Goal: Task Accomplishment & Management: Complete application form

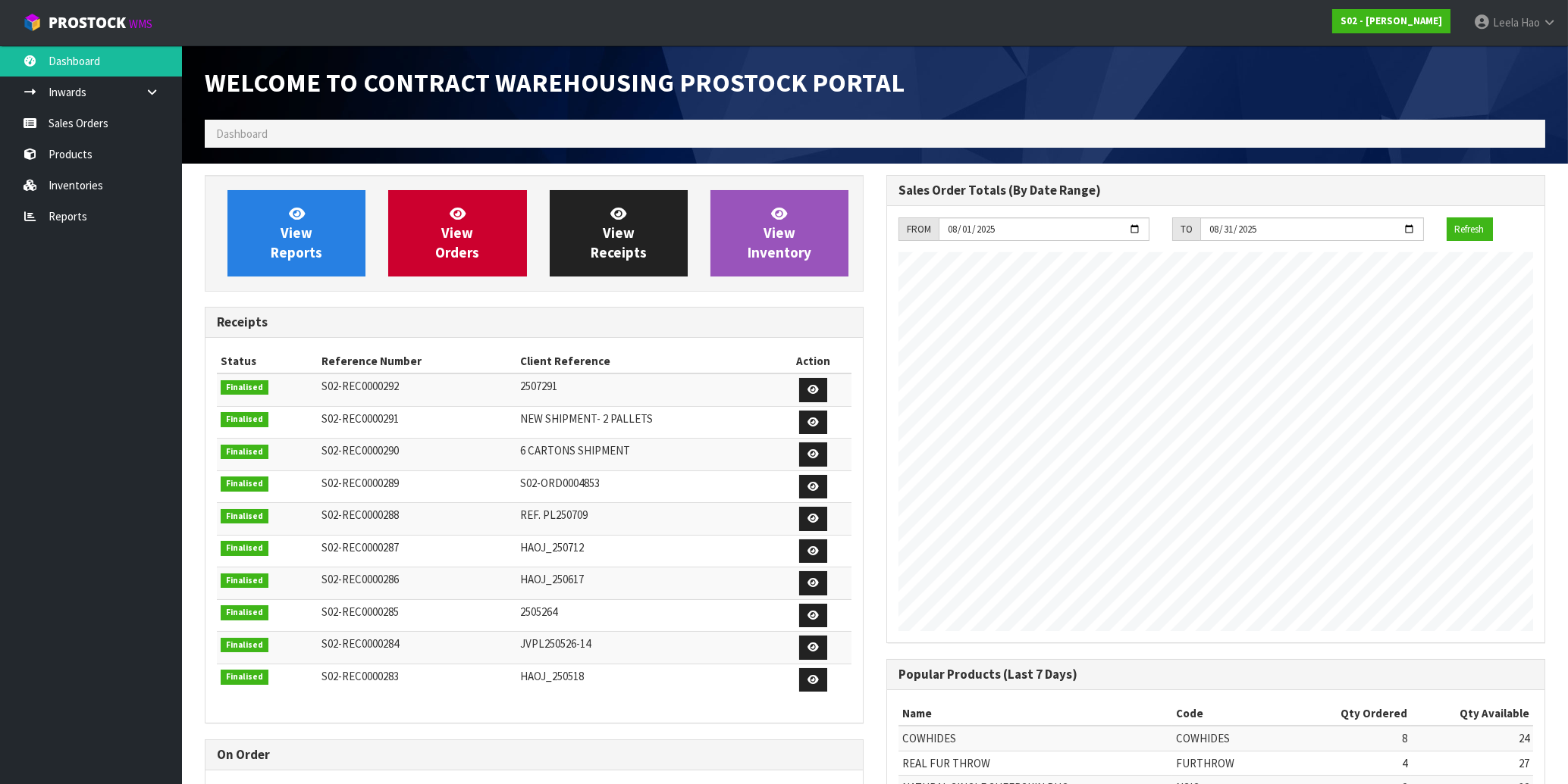
scroll to position [841, 681]
click at [87, 118] on link "Sales Orders" at bounding box center [91, 123] width 182 height 31
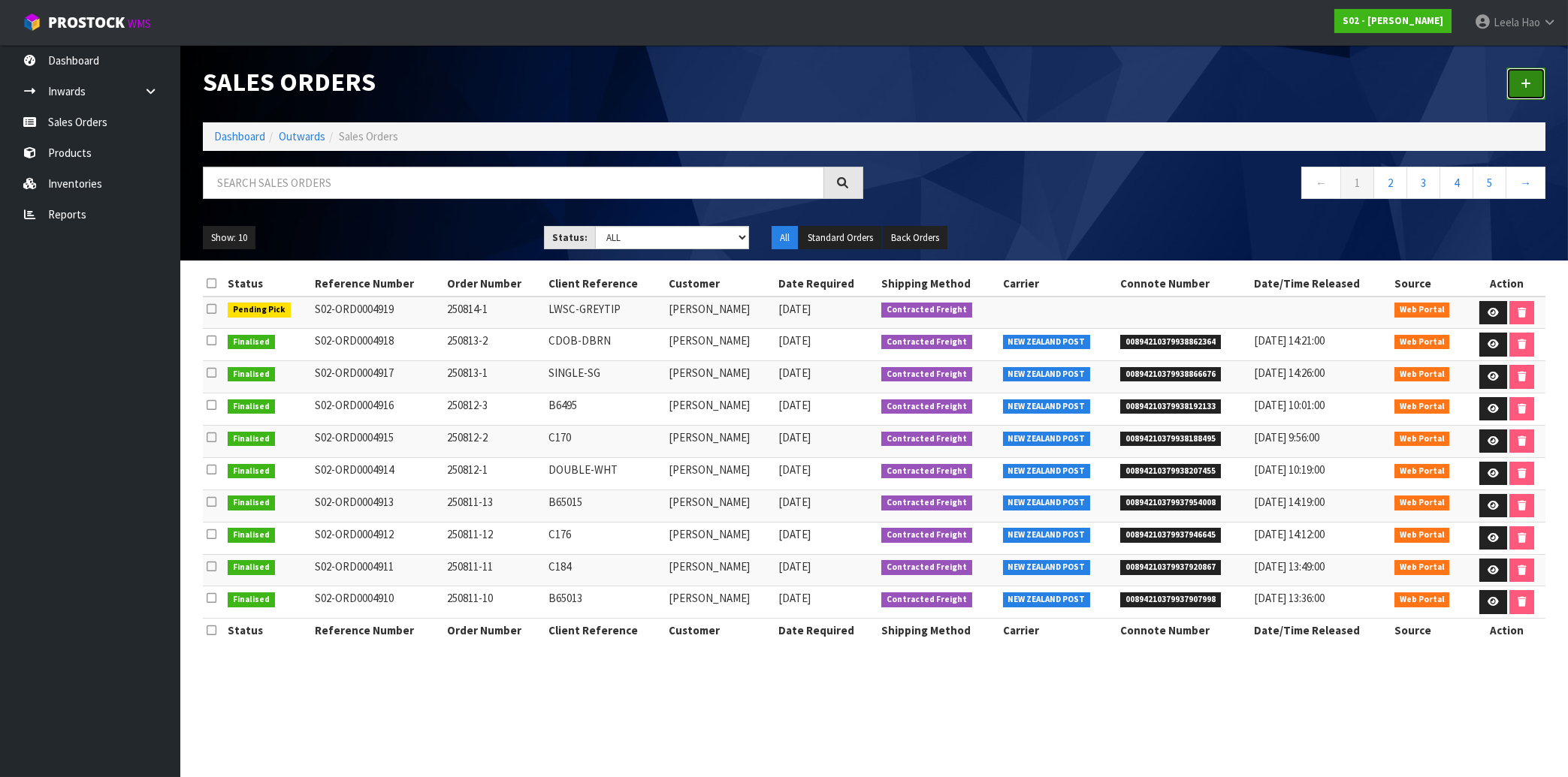
click at [1513, 93] on link at bounding box center [1525, 83] width 39 height 32
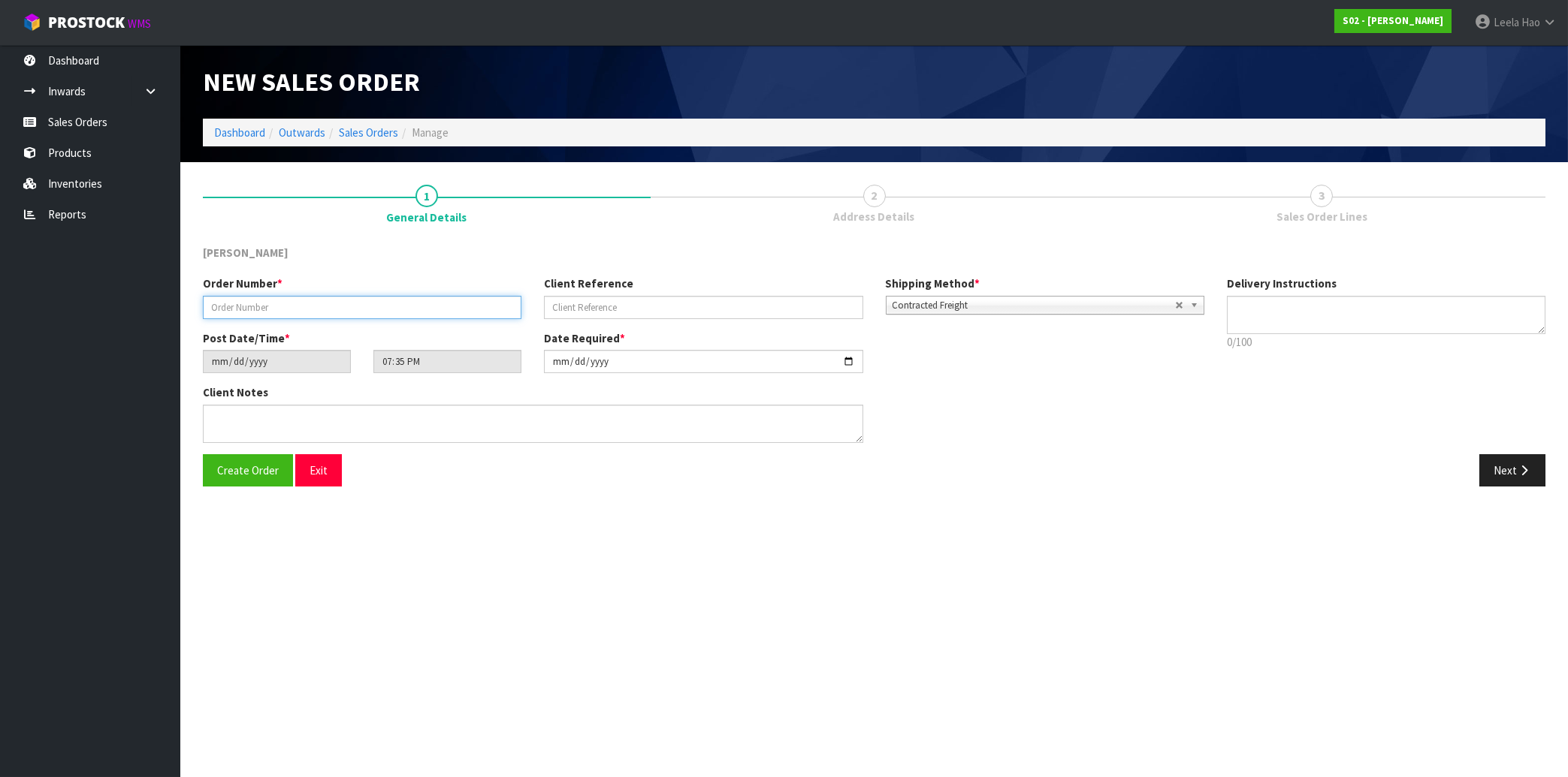
click at [391, 299] on input "text" at bounding box center [362, 307] width 318 height 23
type input "250814-2"
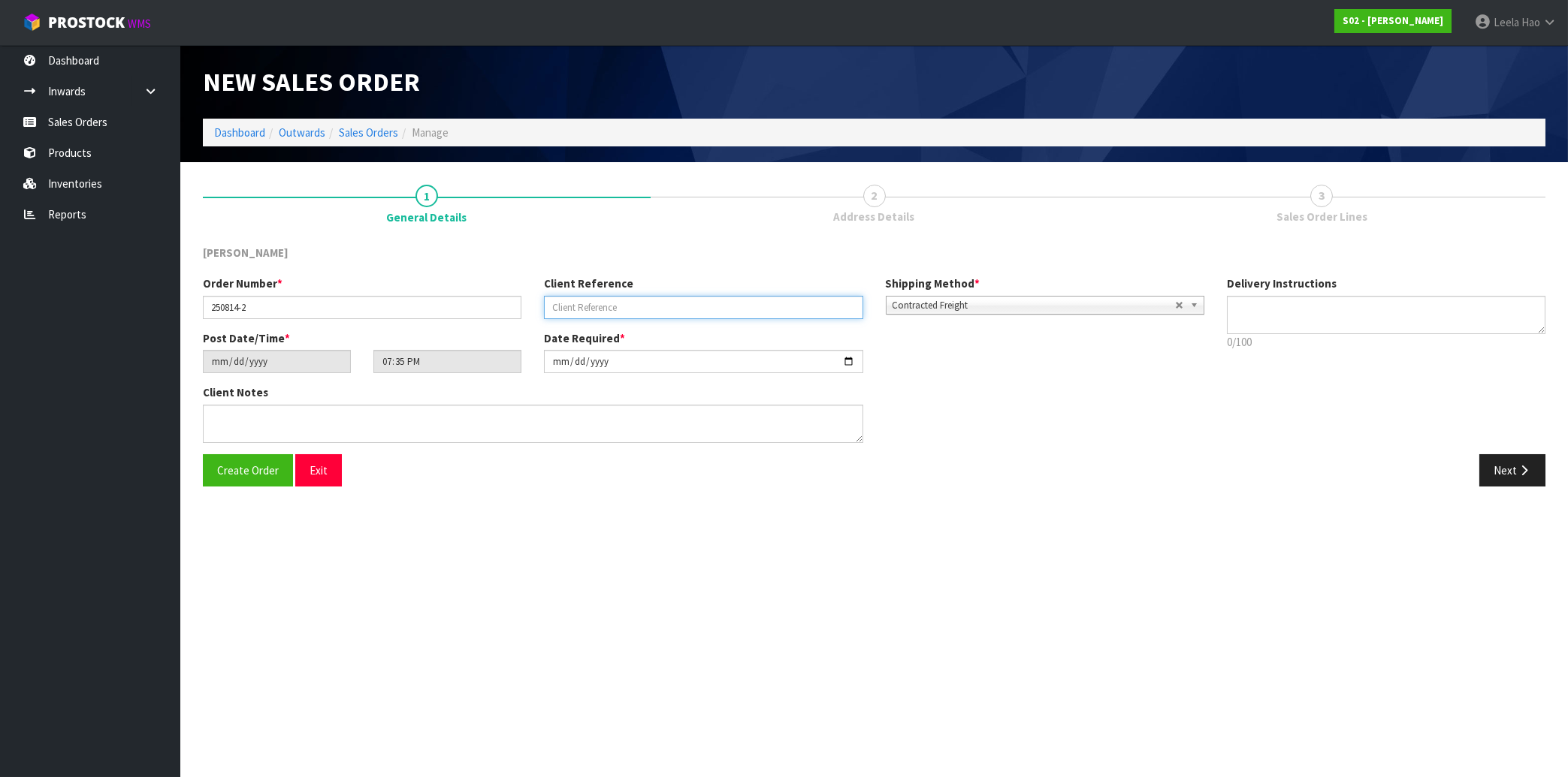
click at [587, 309] on input "text" at bounding box center [703, 307] width 318 height 23
type input "B6497"
click at [1497, 469] on button "Next" at bounding box center [1512, 471] width 66 height 32
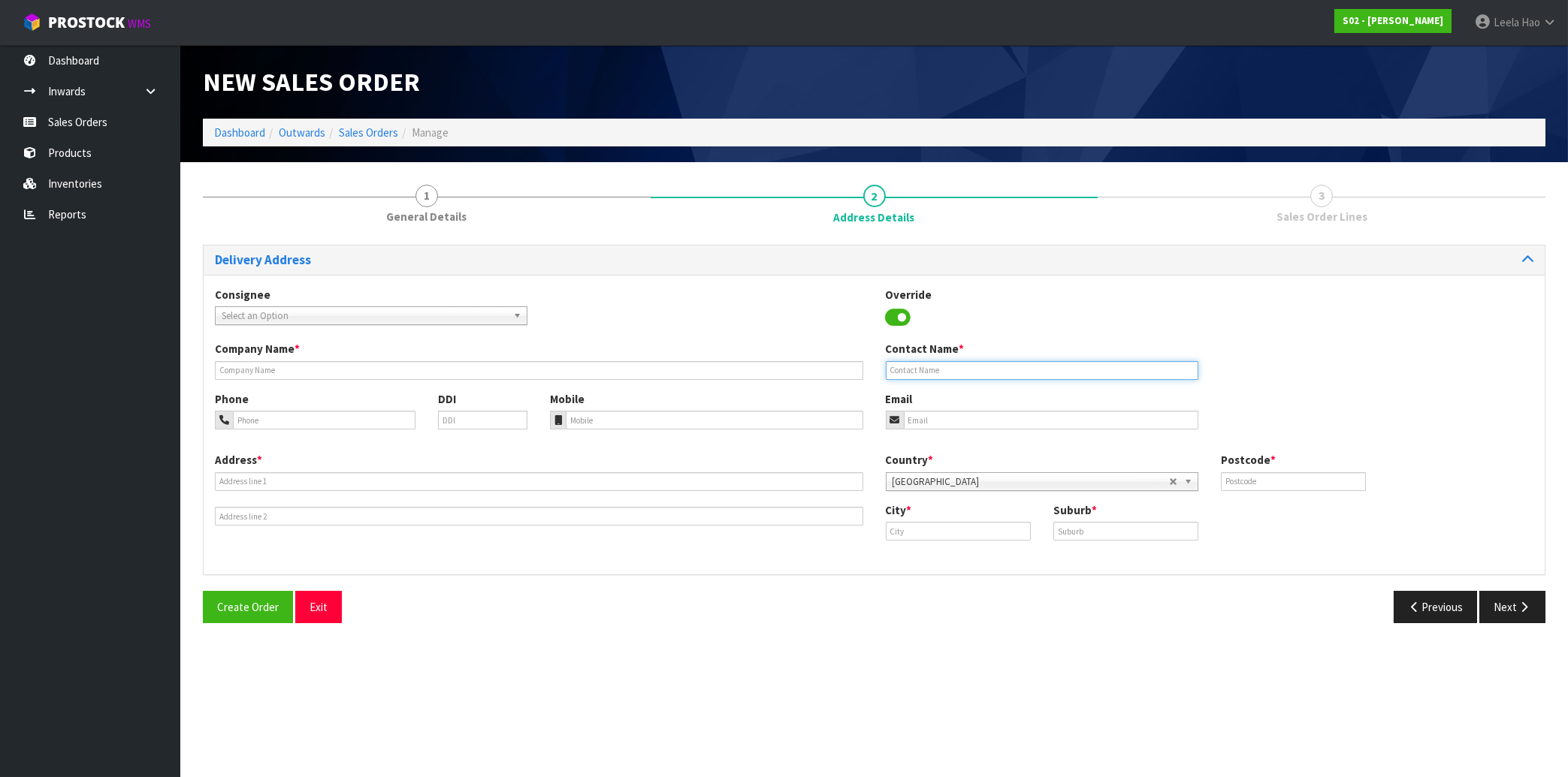
click at [958, 366] on input "text" at bounding box center [1042, 370] width 313 height 18
paste input "[PERSON_NAME]"
type input "[PERSON_NAME]"
click at [590, 470] on div "Address *" at bounding box center [539, 489] width 671 height 74
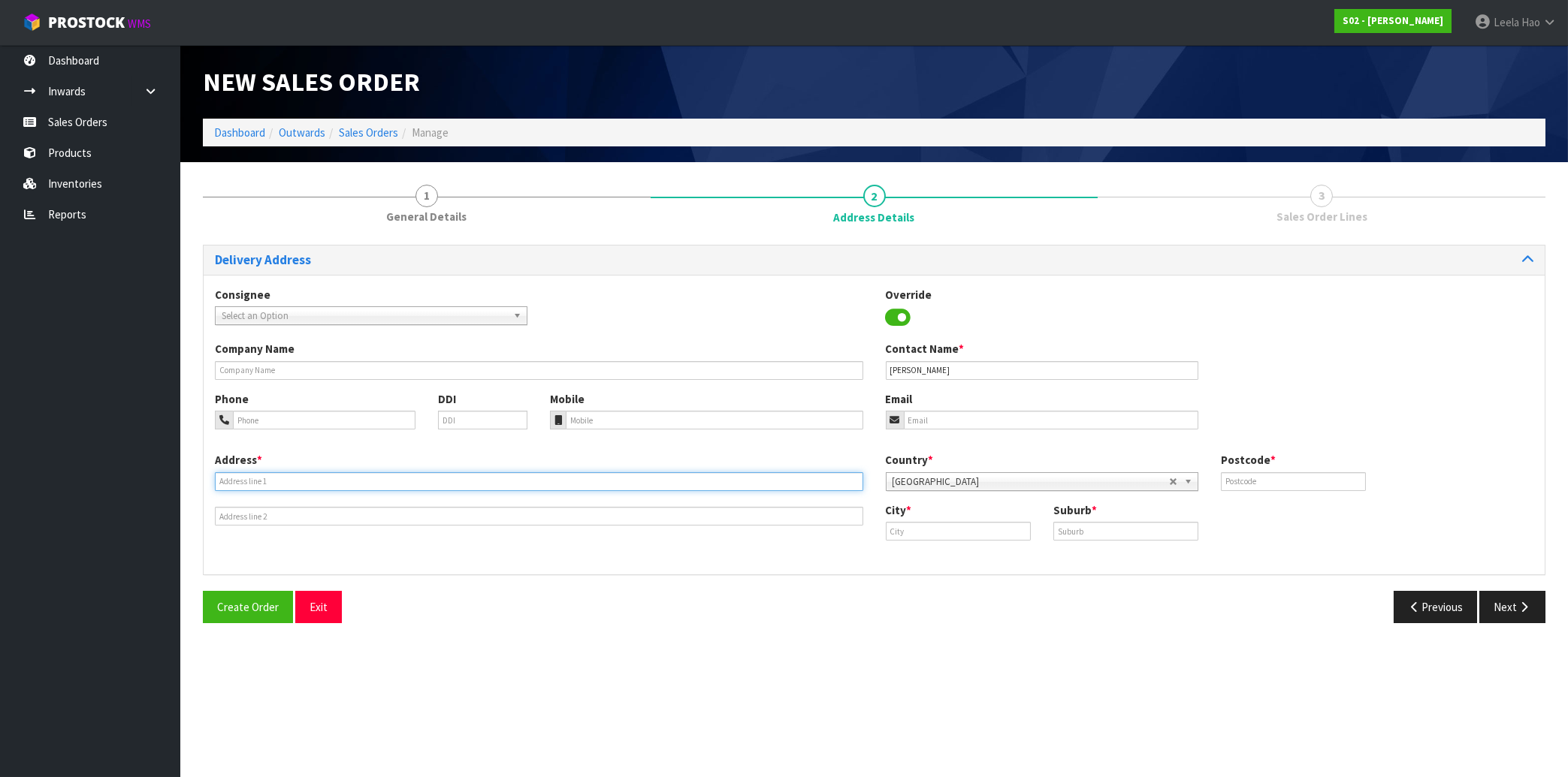
click at [555, 480] on input "text" at bounding box center [539, 481] width 648 height 18
paste input "[STREET_ADDRESS]"
type input "[STREET_ADDRESS]"
click at [1092, 537] on input "text" at bounding box center [1125, 531] width 145 height 18
paste input "PATAUA SOUTH"
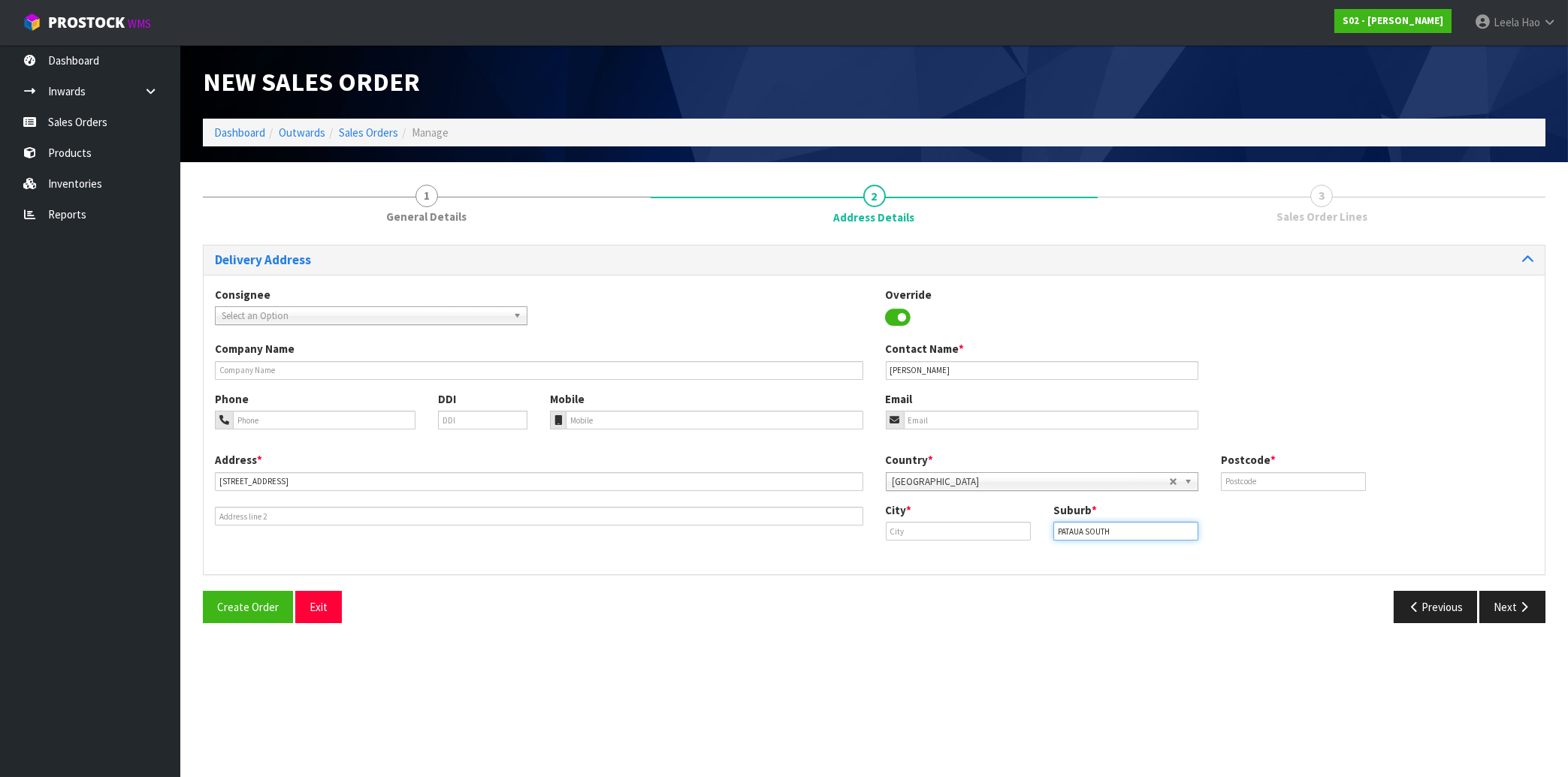
type input "PATAUA SOUTH"
click at [933, 528] on input "text" at bounding box center [958, 531] width 145 height 18
paste input "Onerahi"
type input "Onerahi"
drag, startPoint x: 1260, startPoint y: 479, endPoint x: 1250, endPoint y: 447, distance: 33.5
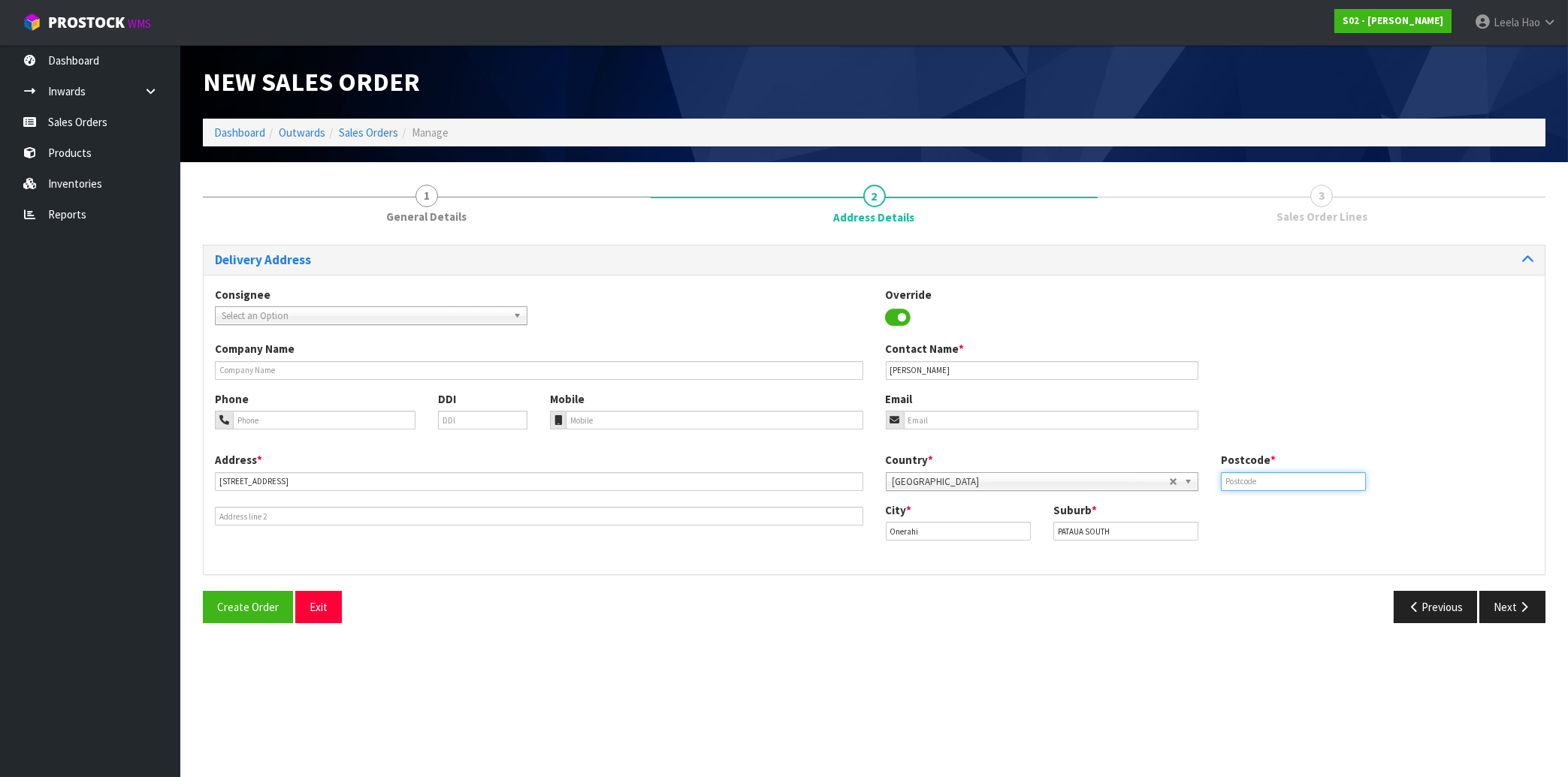
click at [1259, 476] on input "text" at bounding box center [1293, 481] width 145 height 18
type input "0192"
click at [949, 418] on input "email" at bounding box center [1051, 419] width 294 height 18
paste input "[EMAIL_ADDRESS][DOMAIN_NAME]"
type input "[EMAIL_ADDRESS][DOMAIN_NAME]"
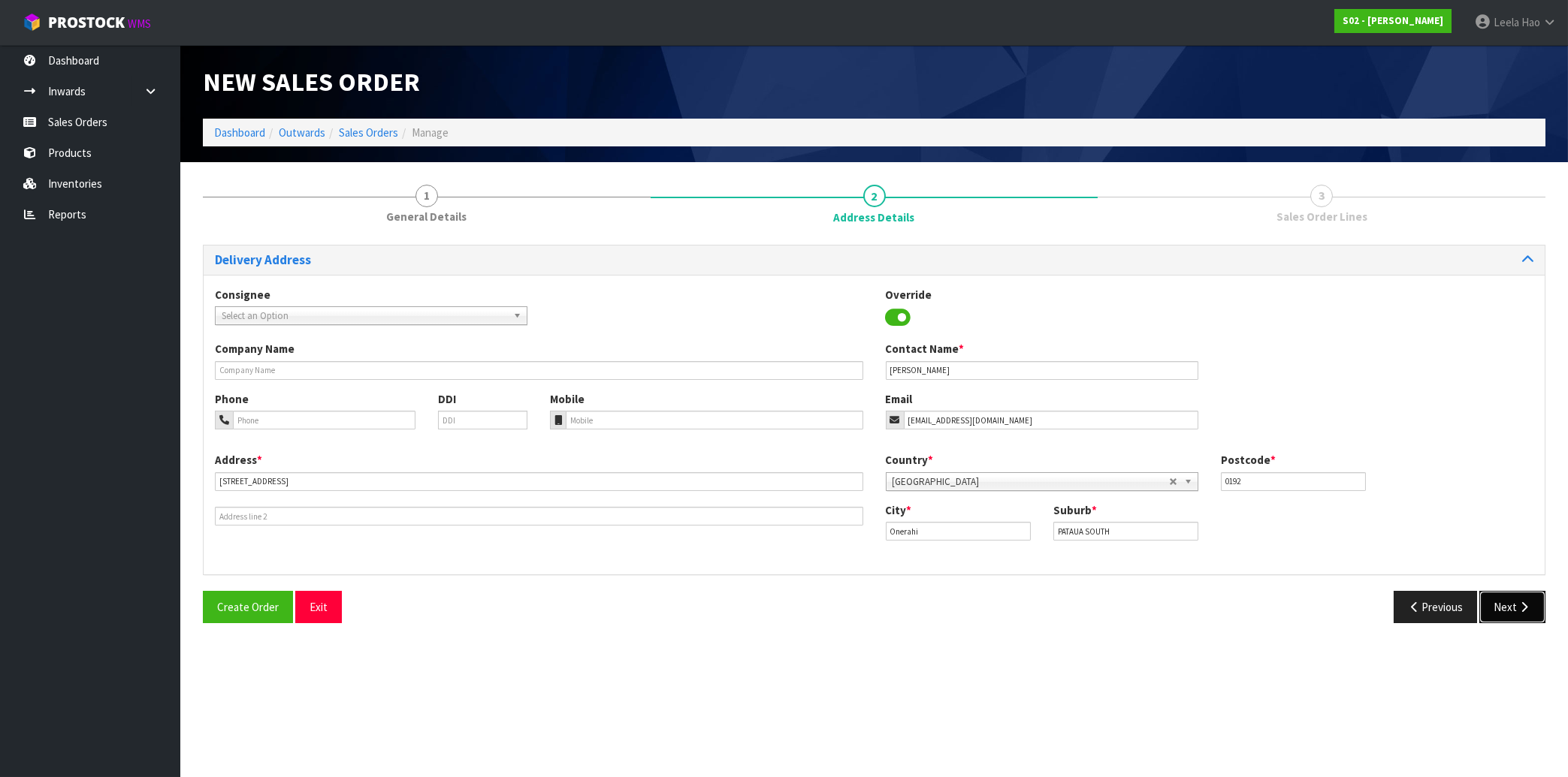
click at [1513, 610] on button "Next" at bounding box center [1512, 607] width 66 height 32
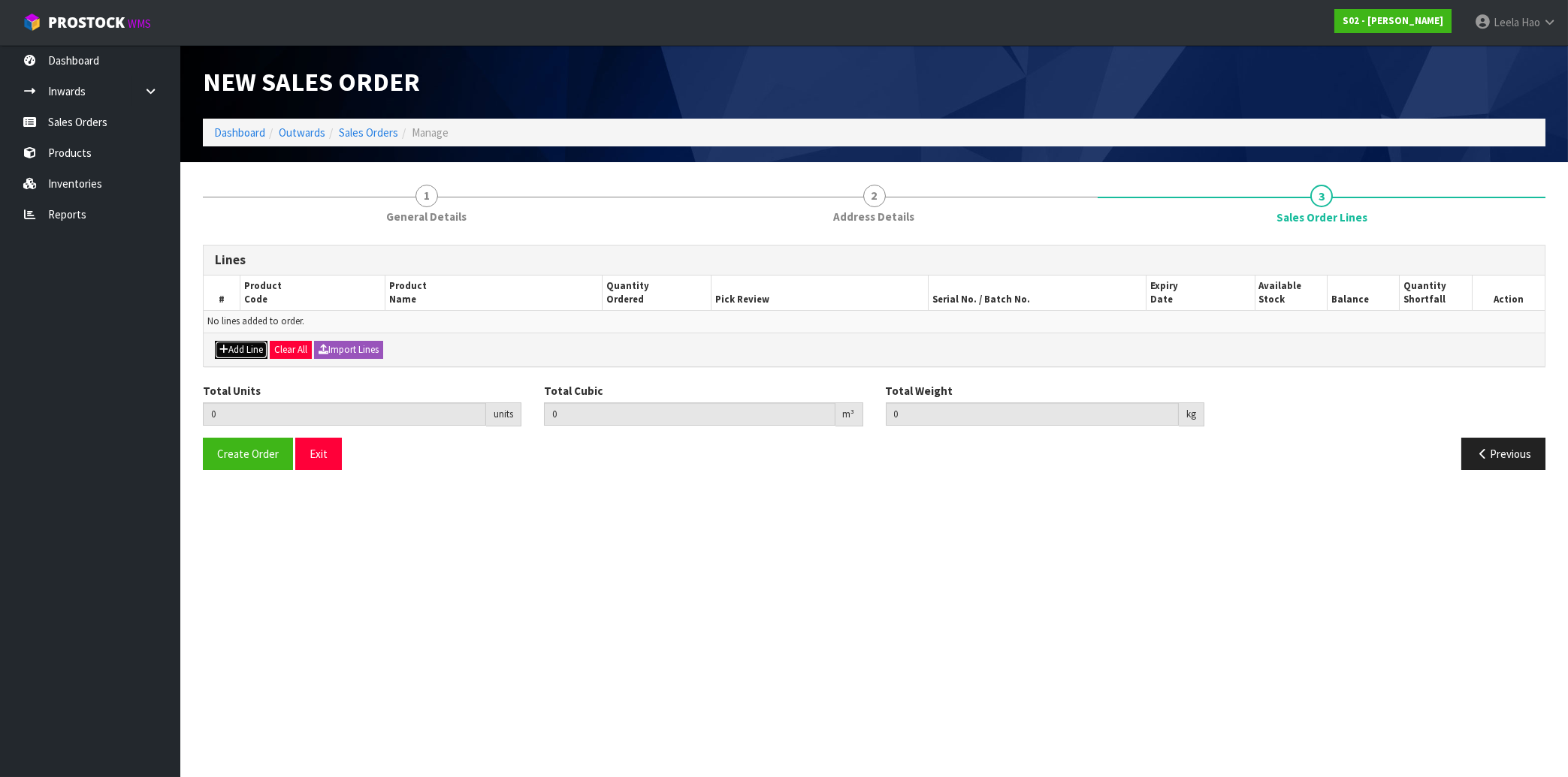
click at [250, 346] on button "Add Line" at bounding box center [241, 350] width 53 height 18
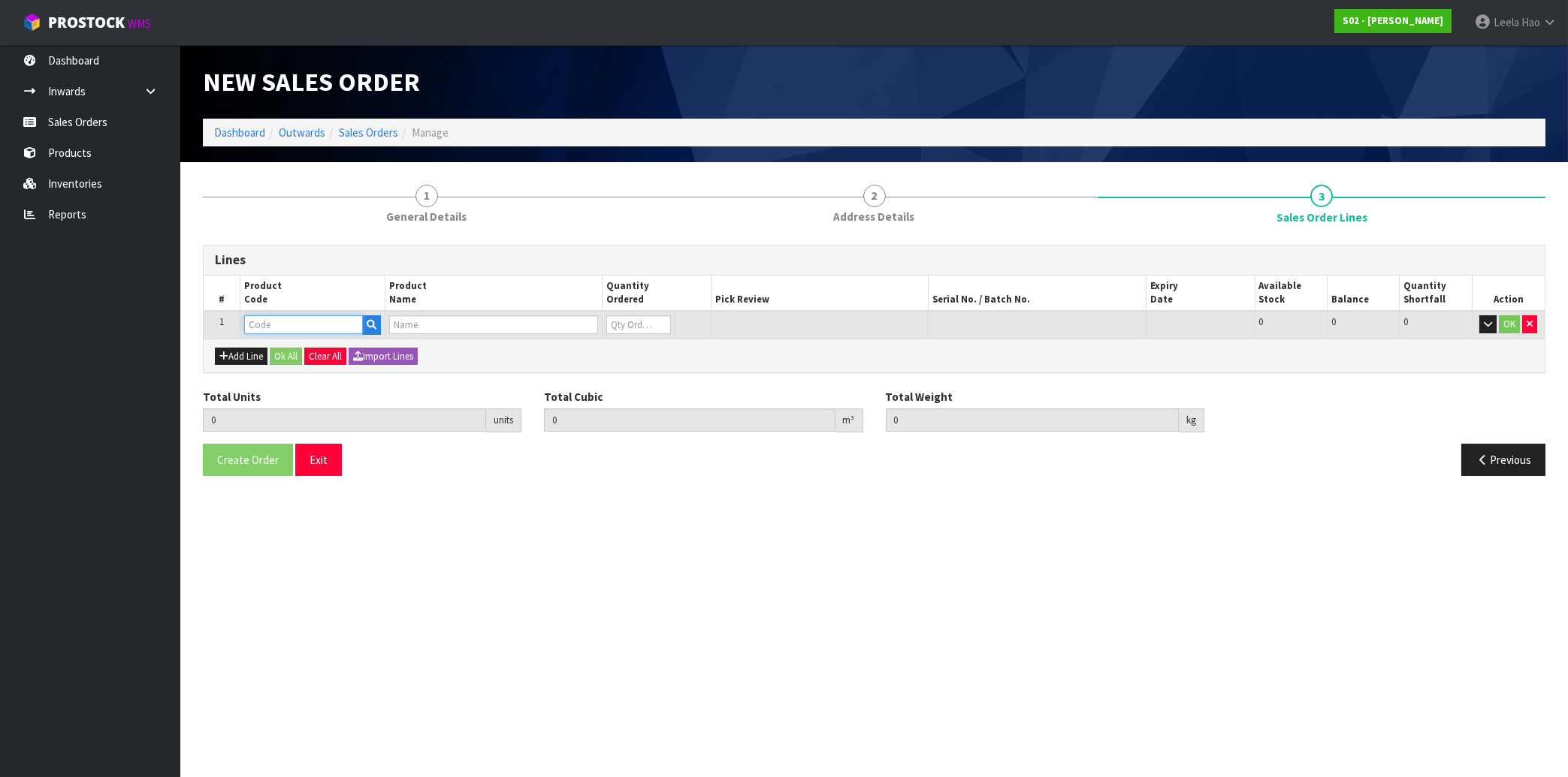
click at [281, 321] on input "text" at bounding box center [303, 324] width 119 height 18
type input "FUR"
click at [285, 350] on link "FUR THROW" at bounding box center [304, 349] width 119 height 20
type input "FURTHROW"
type input "0.000000"
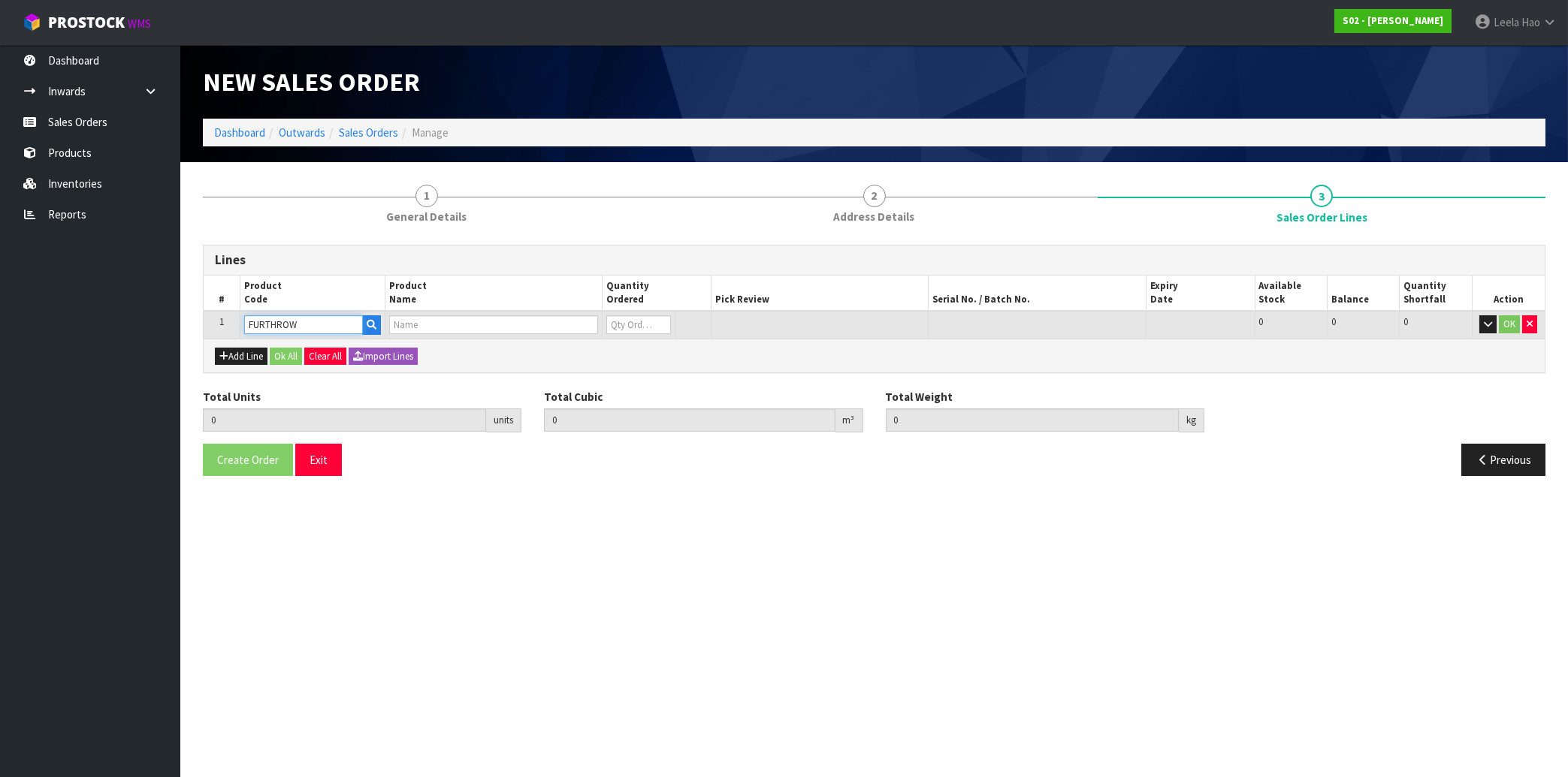
type input "0.000"
type input "REAL FUR THROW"
type input "0"
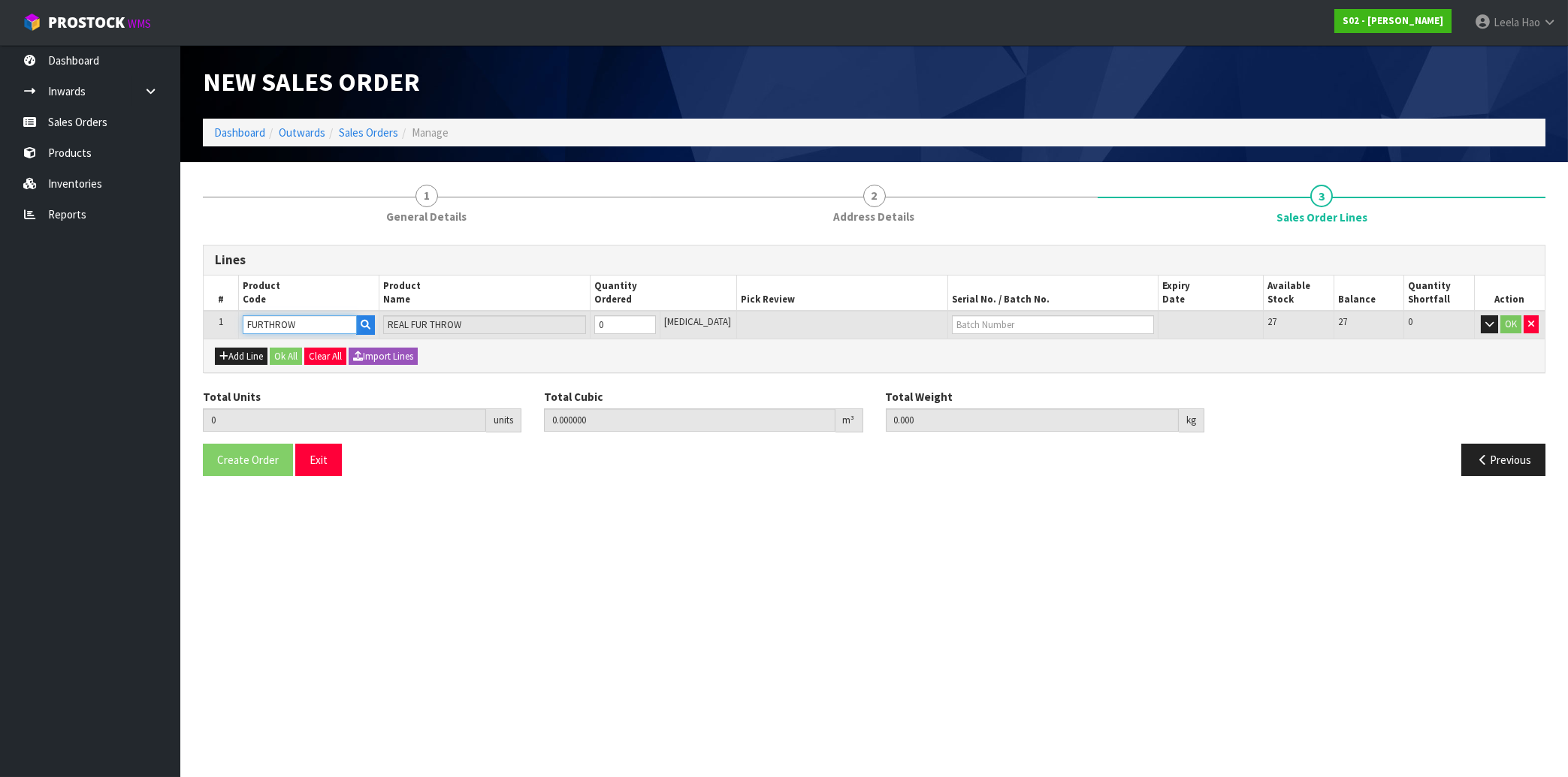
type input "1"
type input "0.027"
type input "1.56"
type input "1"
click at [656, 319] on input "1" at bounding box center [625, 324] width 62 height 18
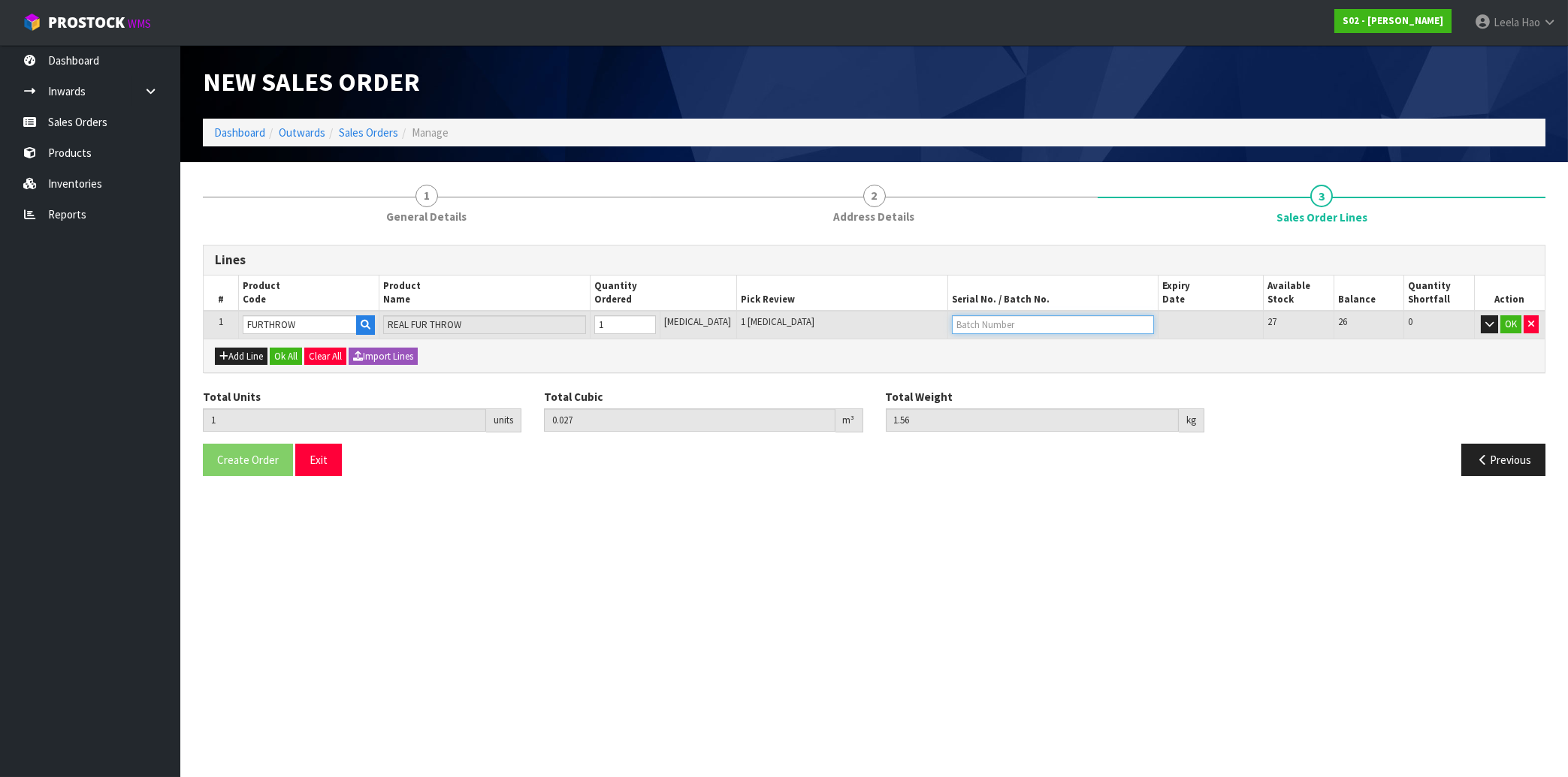
click at [956, 323] on input "text" at bounding box center [1053, 324] width 202 height 18
type input "B6497"
click at [1513, 328] on button "OK" at bounding box center [1511, 324] width 21 height 18
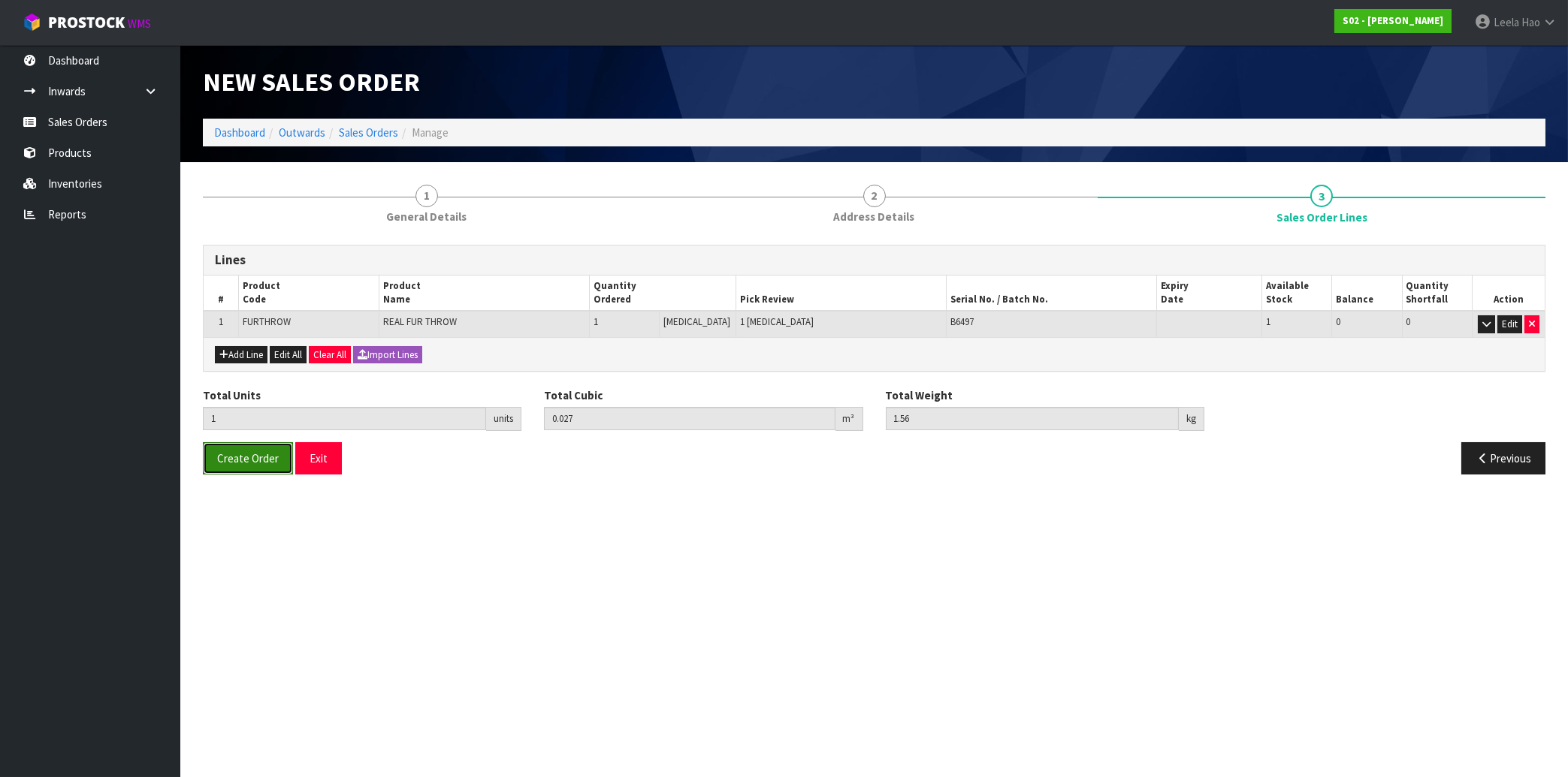
click at [228, 459] on span "Create Order" at bounding box center [248, 459] width 62 height 14
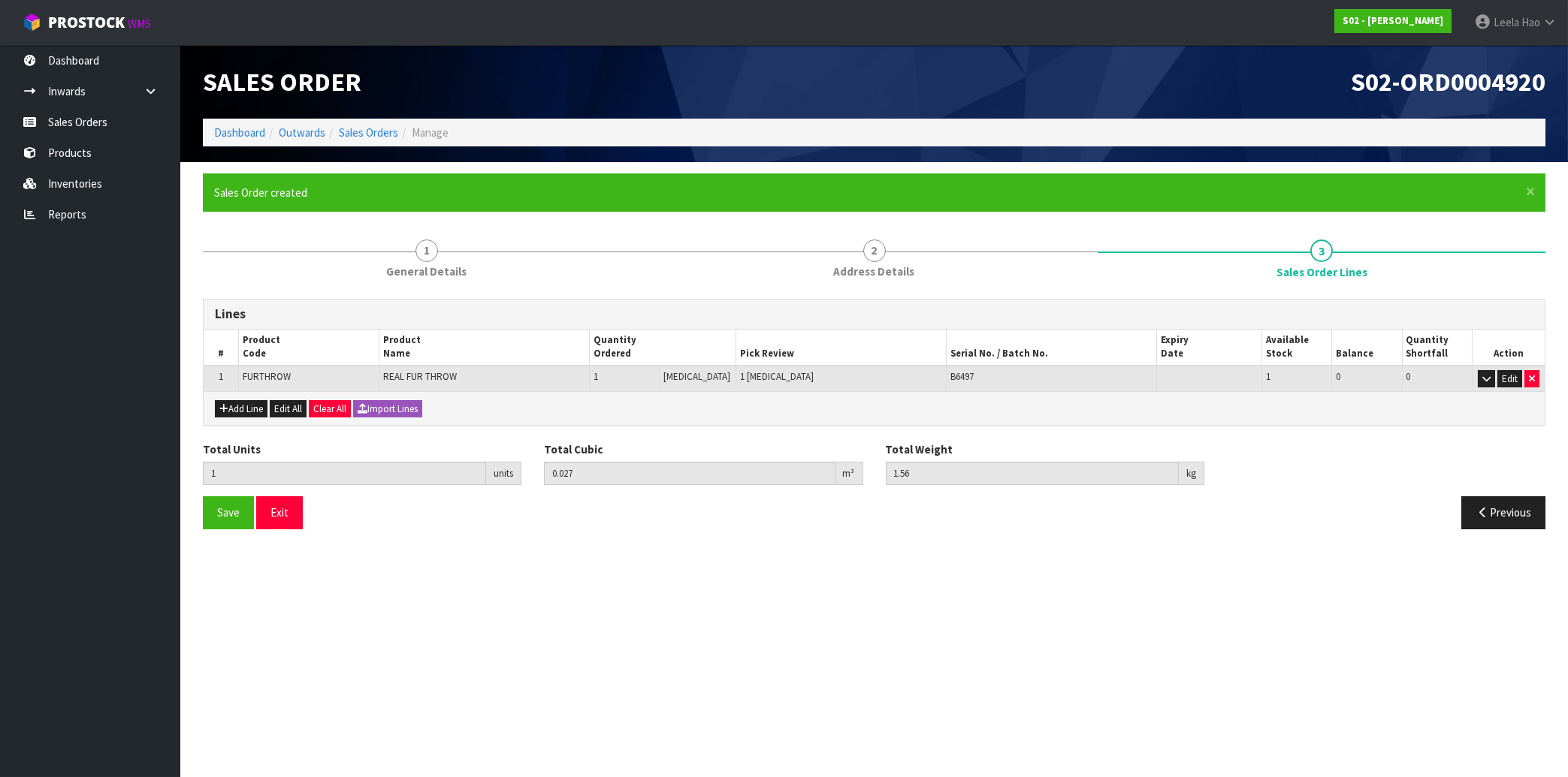
click at [1303, 565] on section "Edit Sales Order S02-ORD0004920 Dashboard Outwards Sales Orders Manage Sales Or…" at bounding box center [784, 388] width 1568 height 777
click at [74, 129] on link "Sales Orders" at bounding box center [90, 122] width 180 height 30
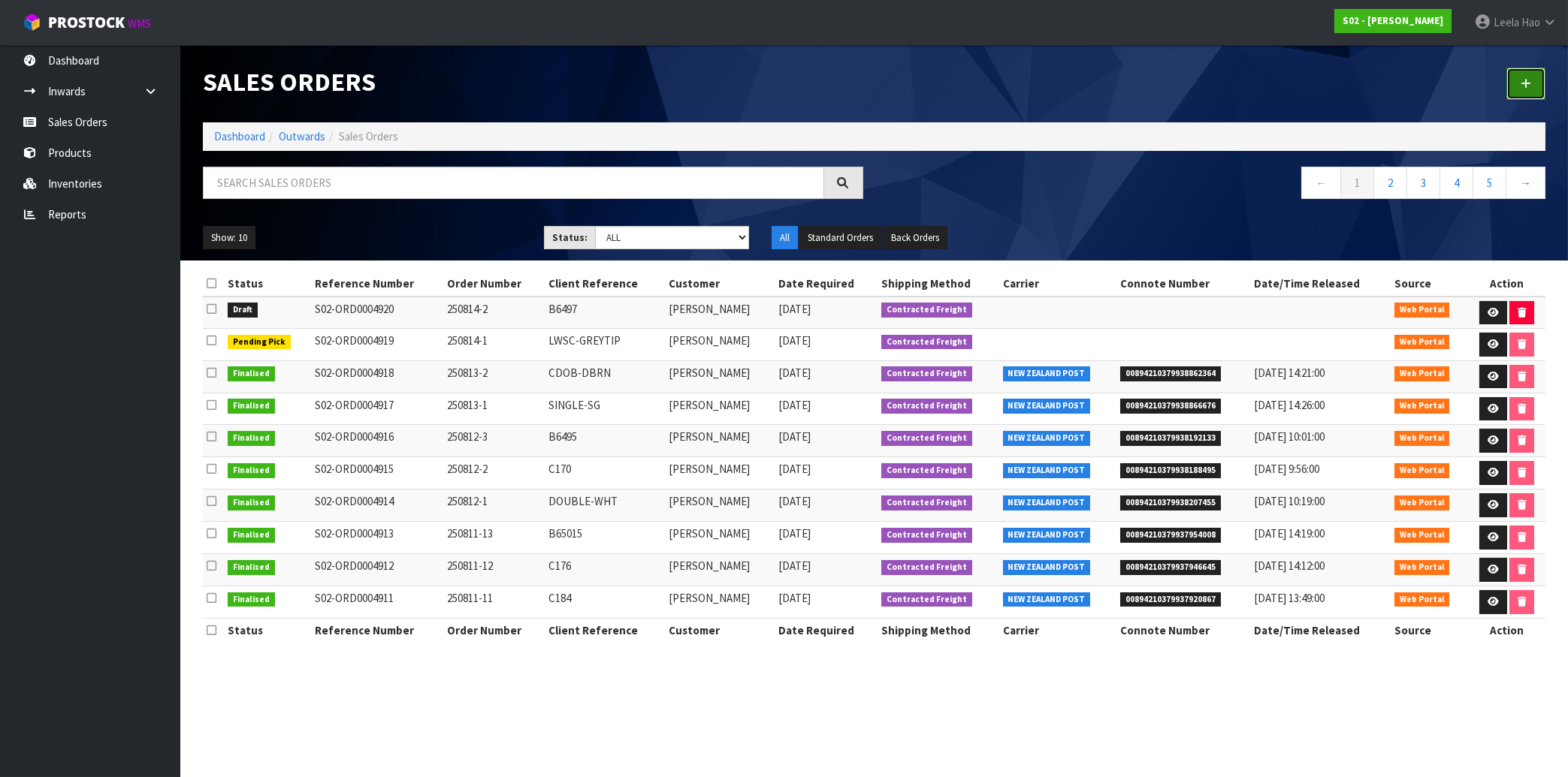
click at [1515, 87] on link at bounding box center [1525, 83] width 39 height 32
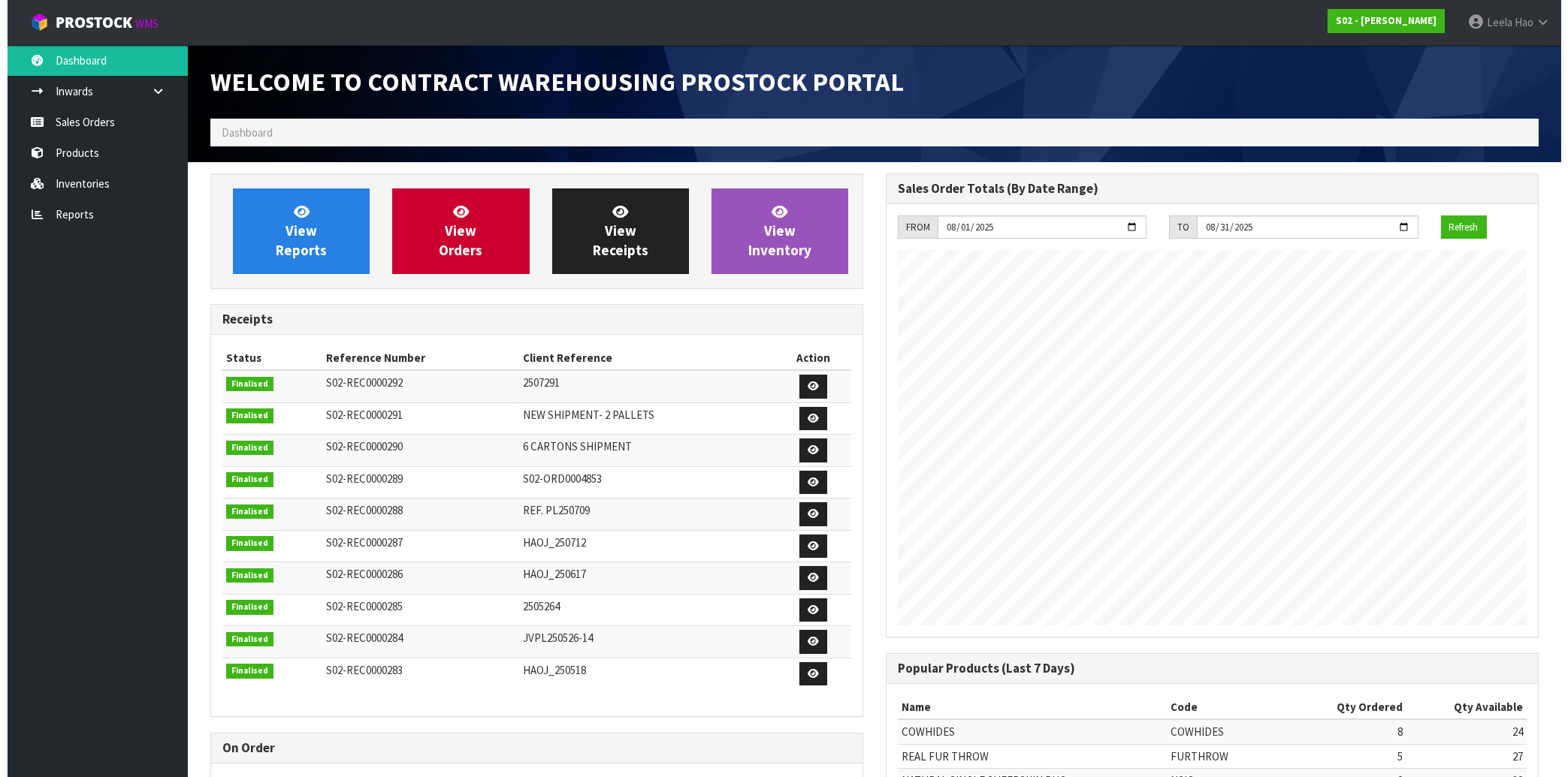
scroll to position [833, 675]
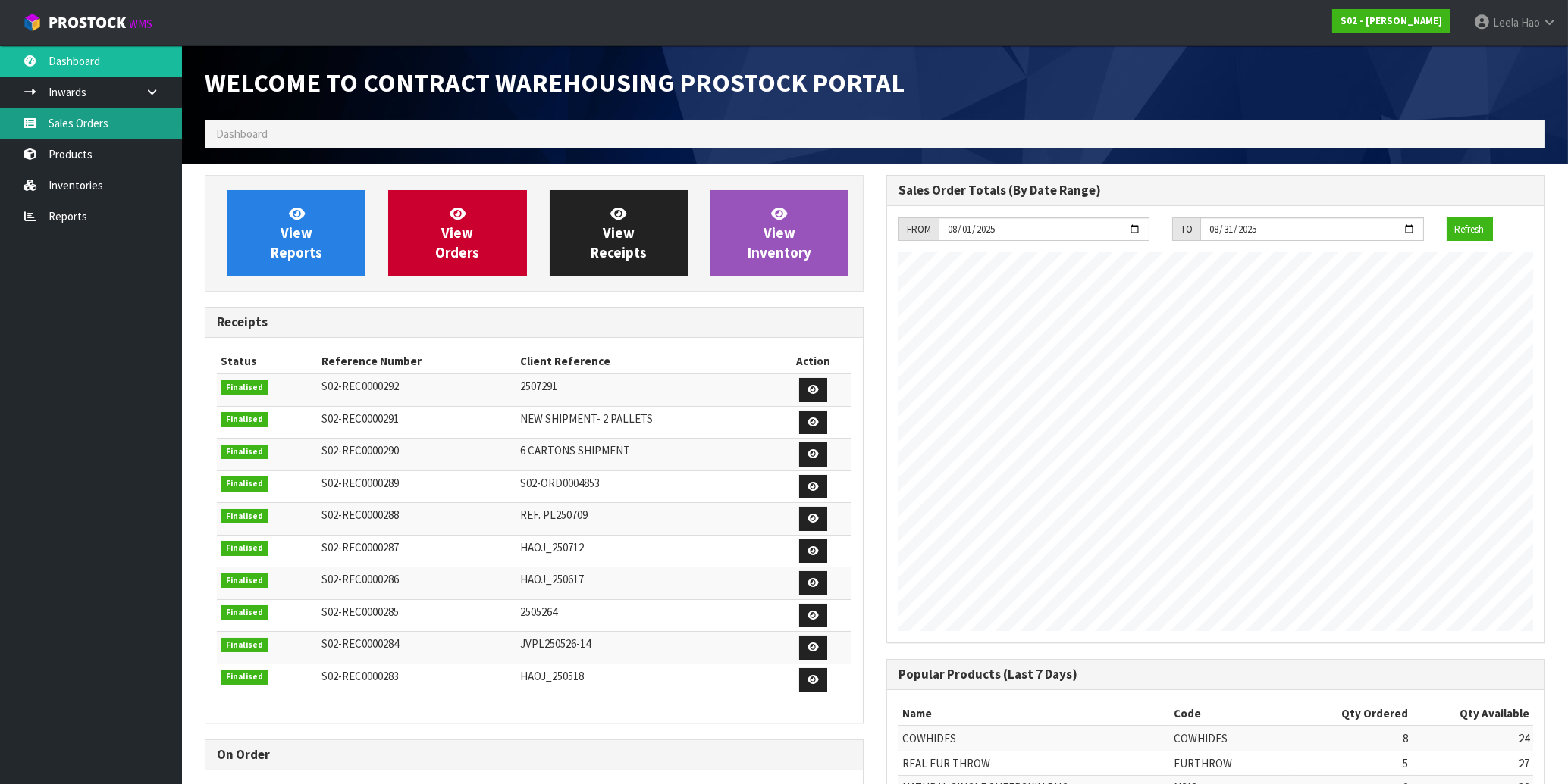
click at [102, 129] on link "Sales Orders" at bounding box center [91, 123] width 182 height 31
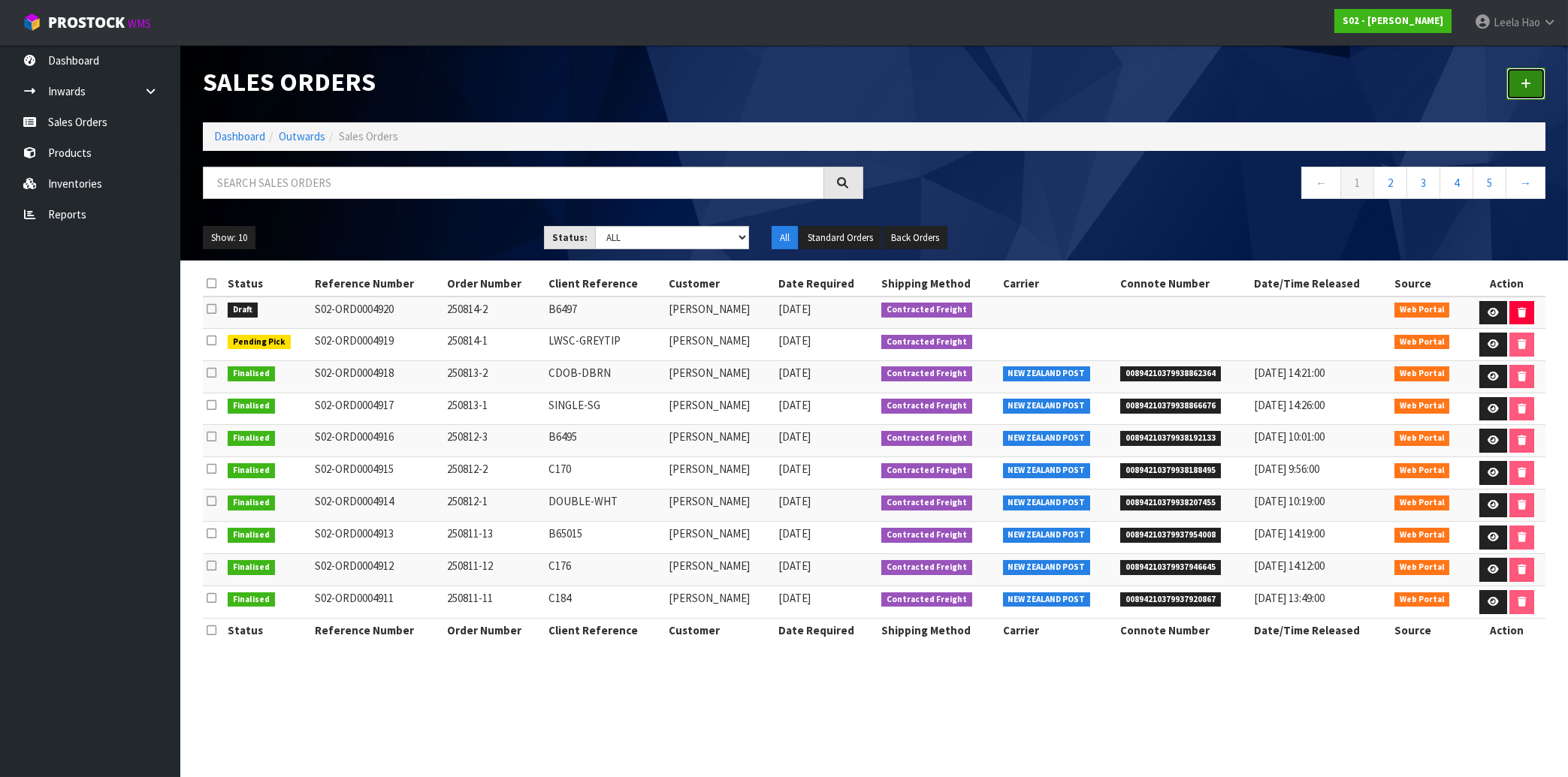
click at [1525, 88] on icon at bounding box center [1525, 83] width 10 height 11
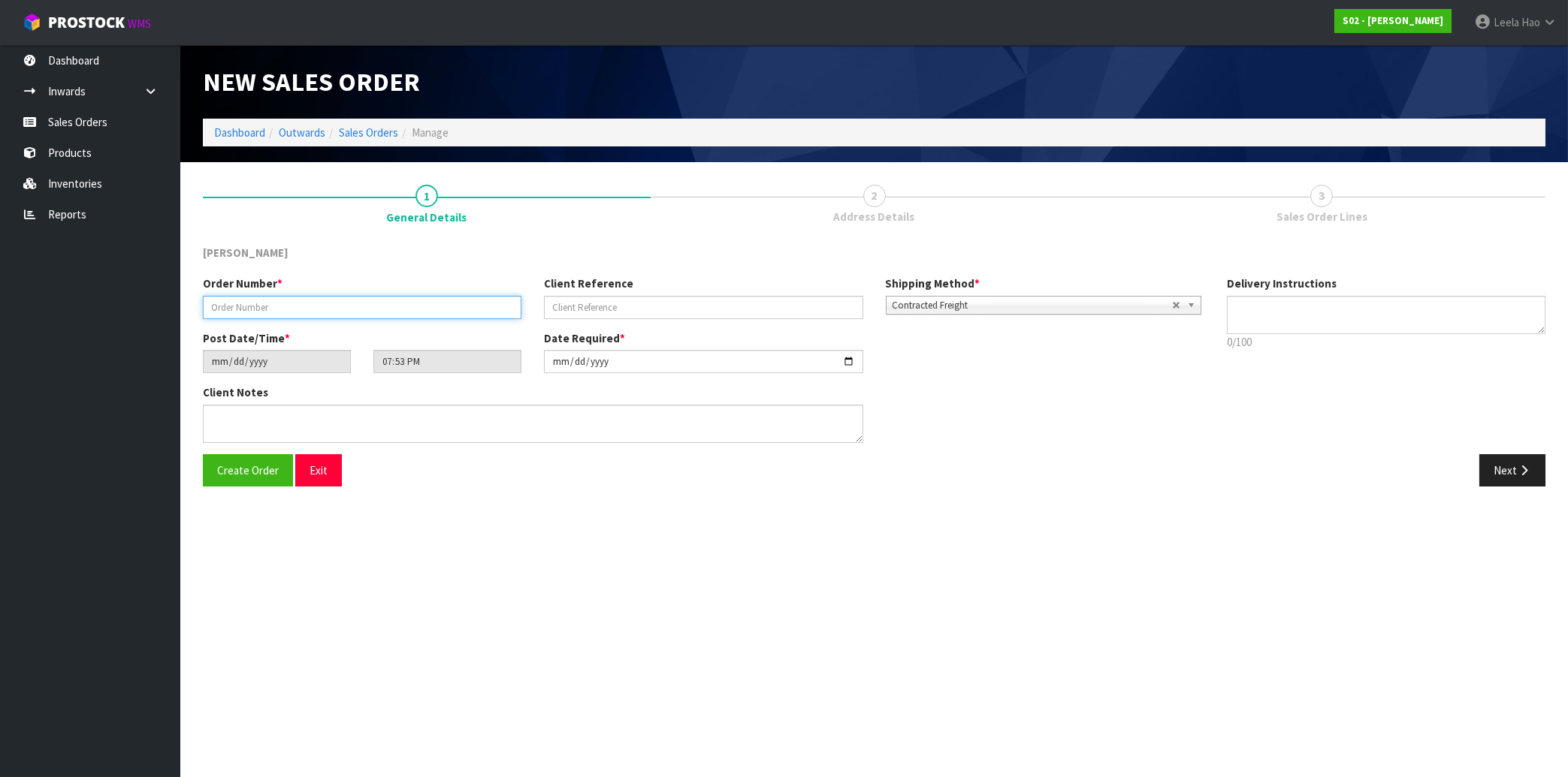
click at [481, 302] on input "text" at bounding box center [362, 307] width 318 height 23
type input "250814-3"
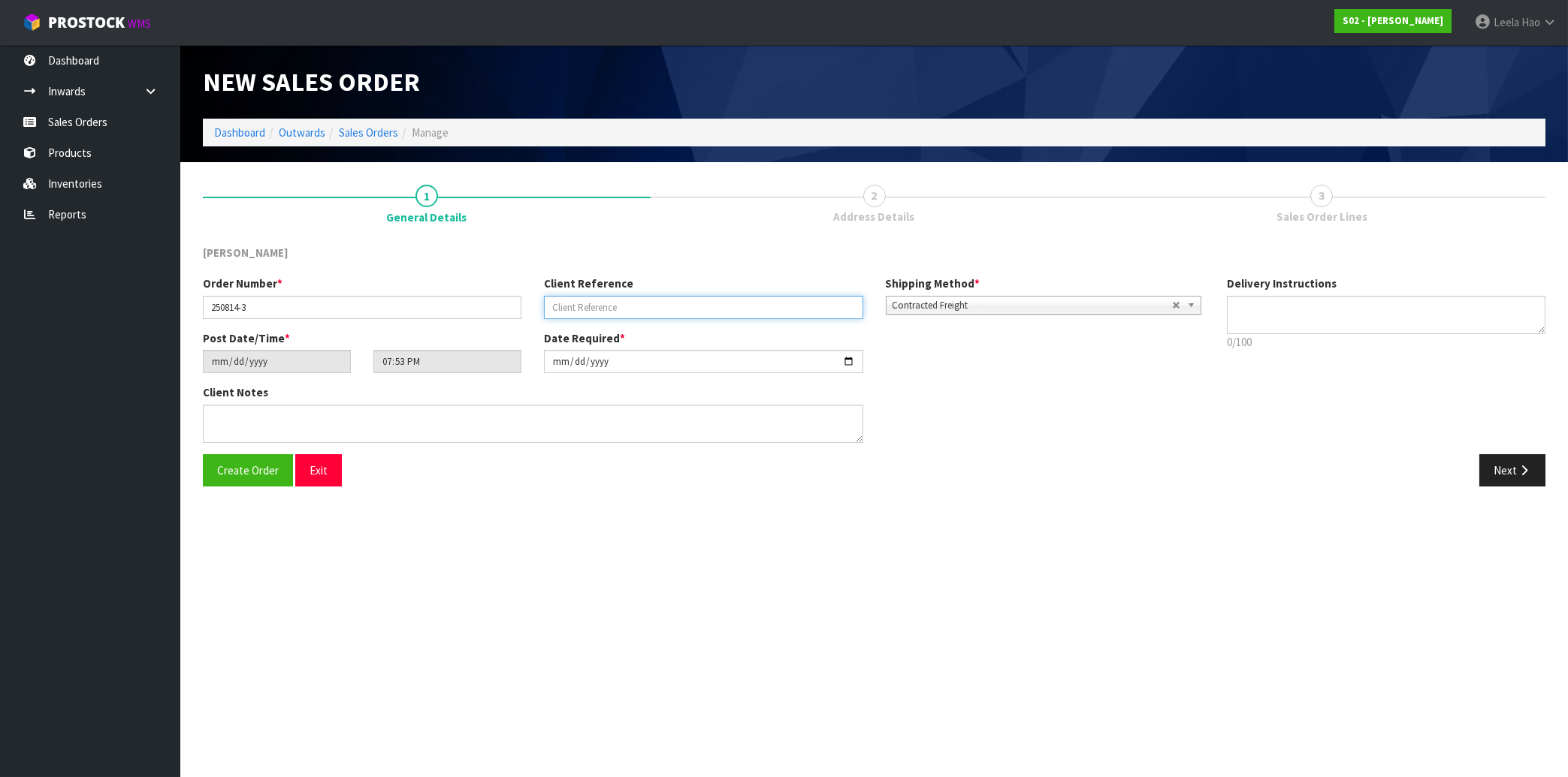
click at [584, 303] on input "text" at bounding box center [703, 307] width 318 height 23
type input "DOUBLE-SG"
click at [1504, 476] on button "Next" at bounding box center [1512, 471] width 66 height 32
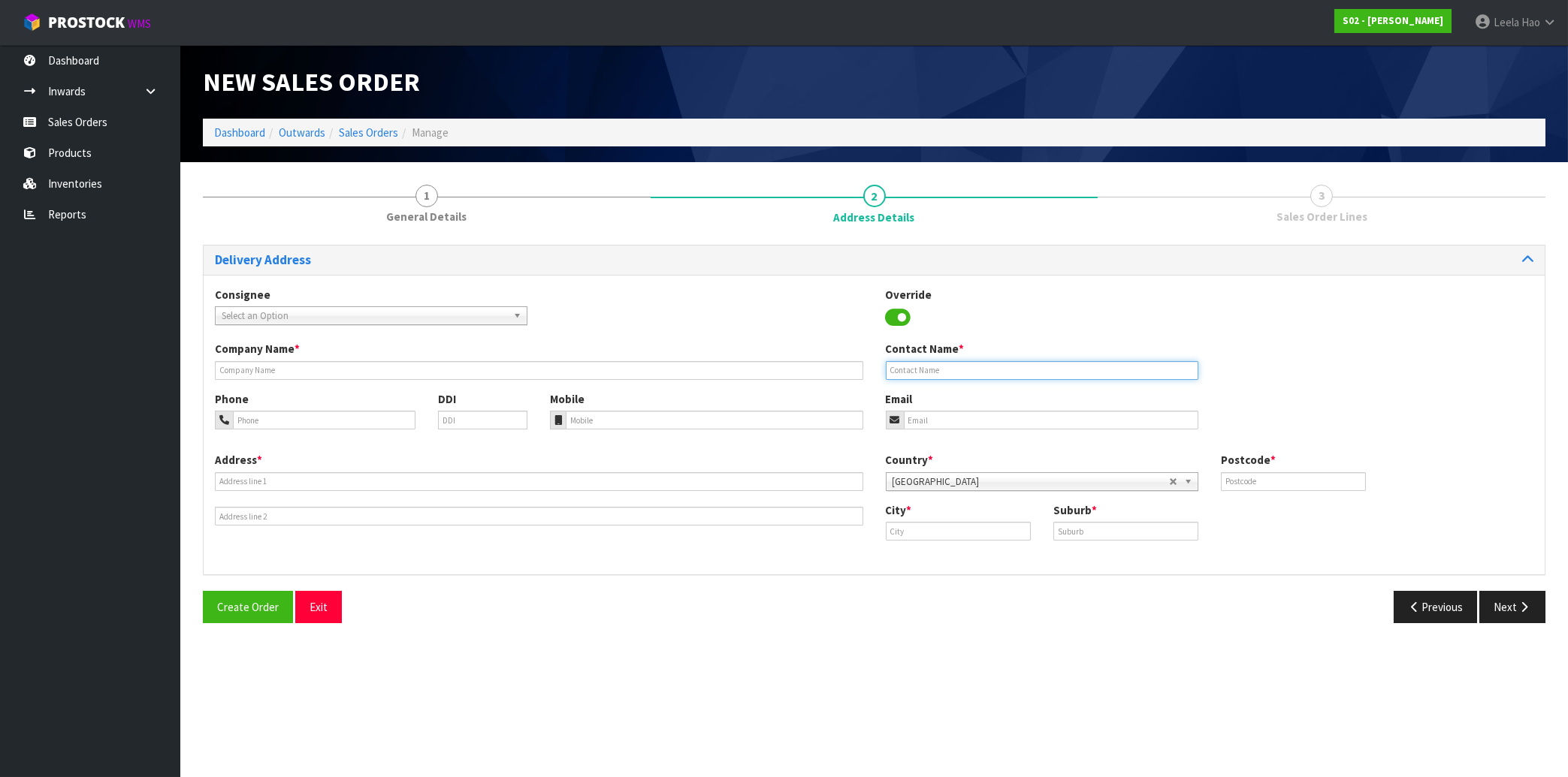
click at [1060, 370] on input "text" at bounding box center [1042, 370] width 313 height 18
paste input "[PERSON_NAME]"
type input "[PERSON_NAME]"
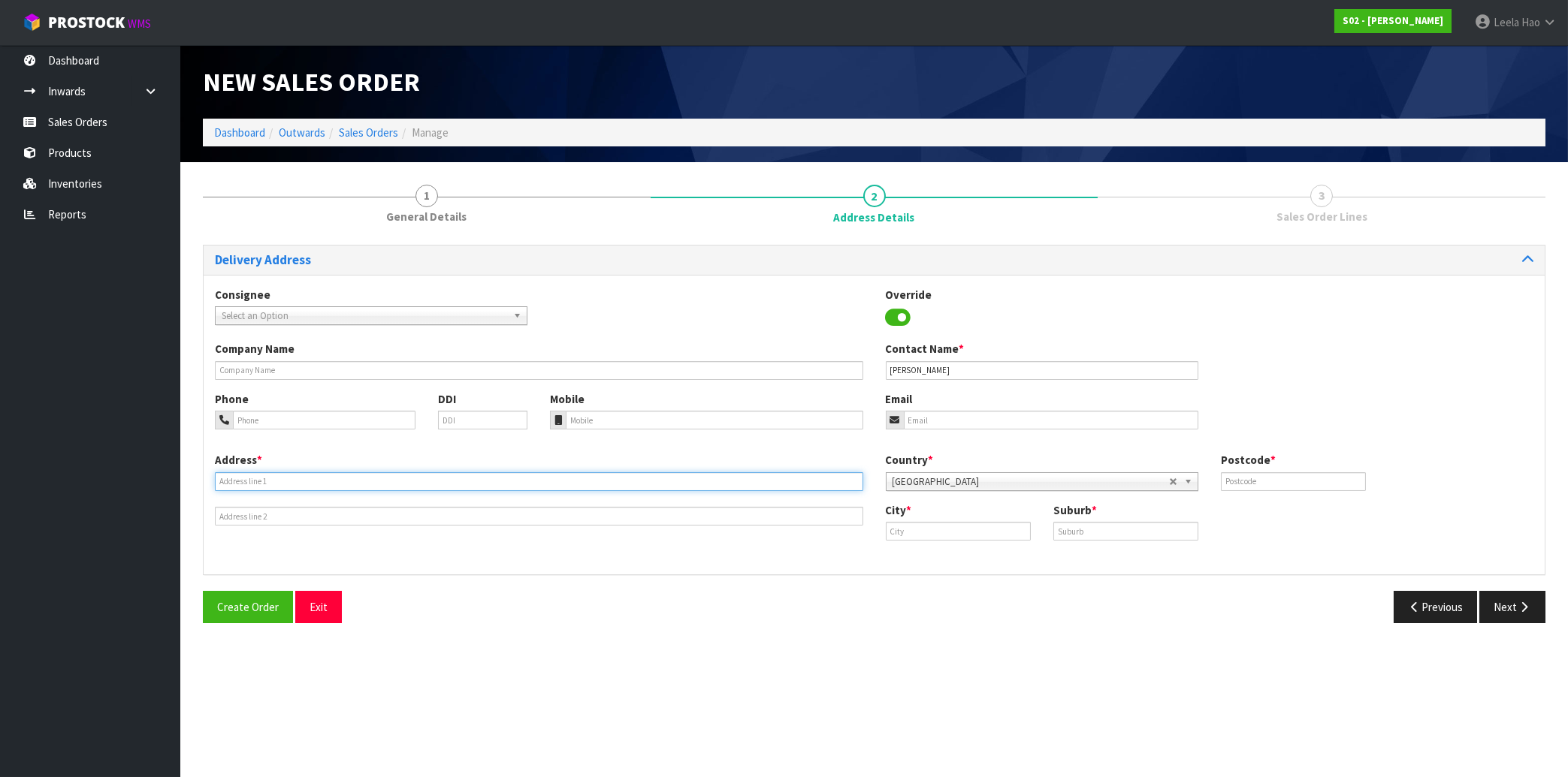
click at [323, 481] on input "text" at bounding box center [539, 481] width 648 height 18
paste input "[STREET_ADDRESS]"
type input "[STREET_ADDRESS]"
click at [1136, 540] on input "text" at bounding box center [1125, 531] width 145 height 18
paste input "[GEOGRAPHIC_DATA]"
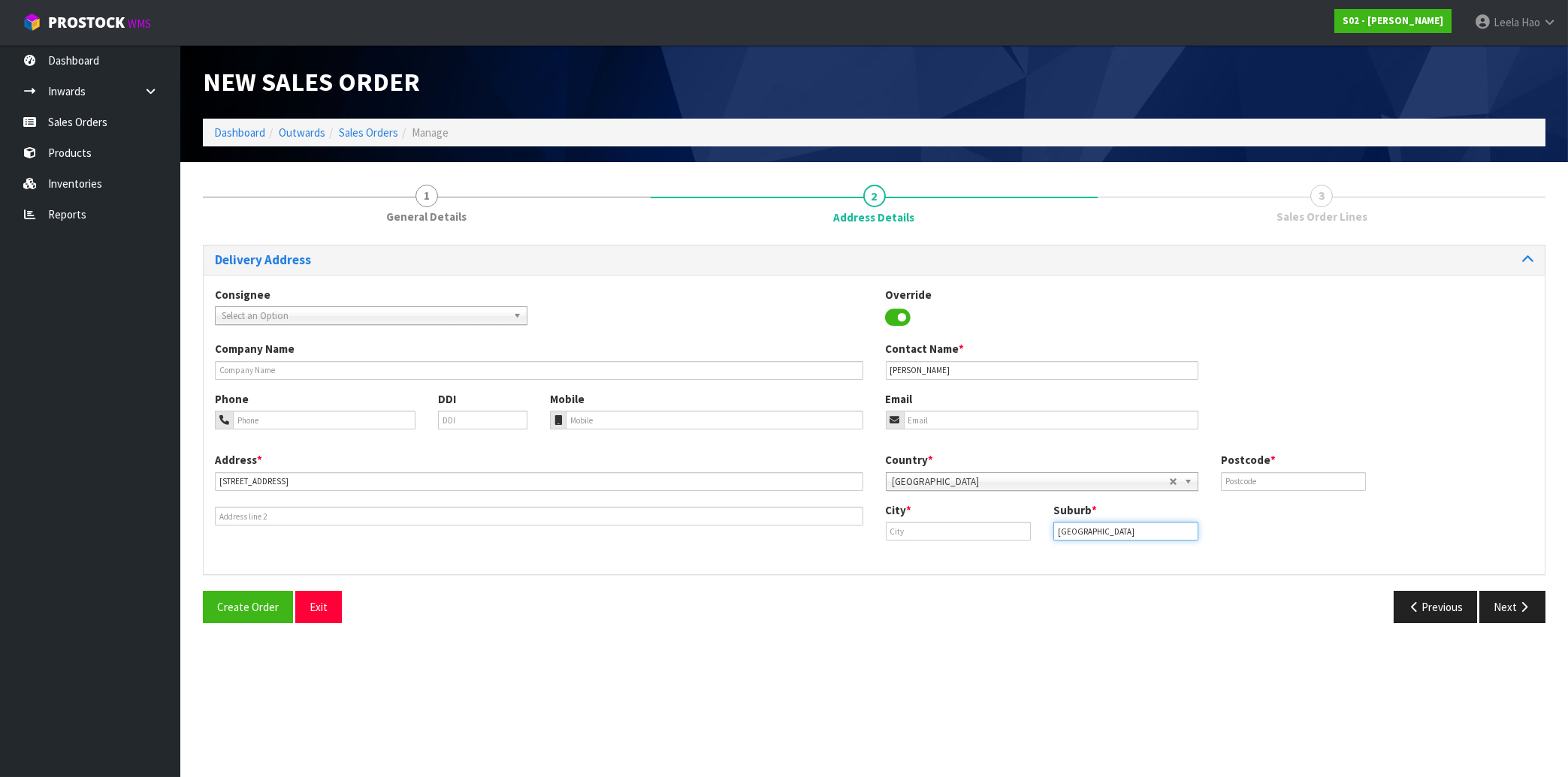
type input "[GEOGRAPHIC_DATA]"
click at [966, 537] on input "text" at bounding box center [958, 531] width 145 height 18
paste input "[GEOGRAPHIC_DATA]"
type input "[GEOGRAPHIC_DATA]"
click at [1318, 484] on input "text" at bounding box center [1293, 481] width 145 height 18
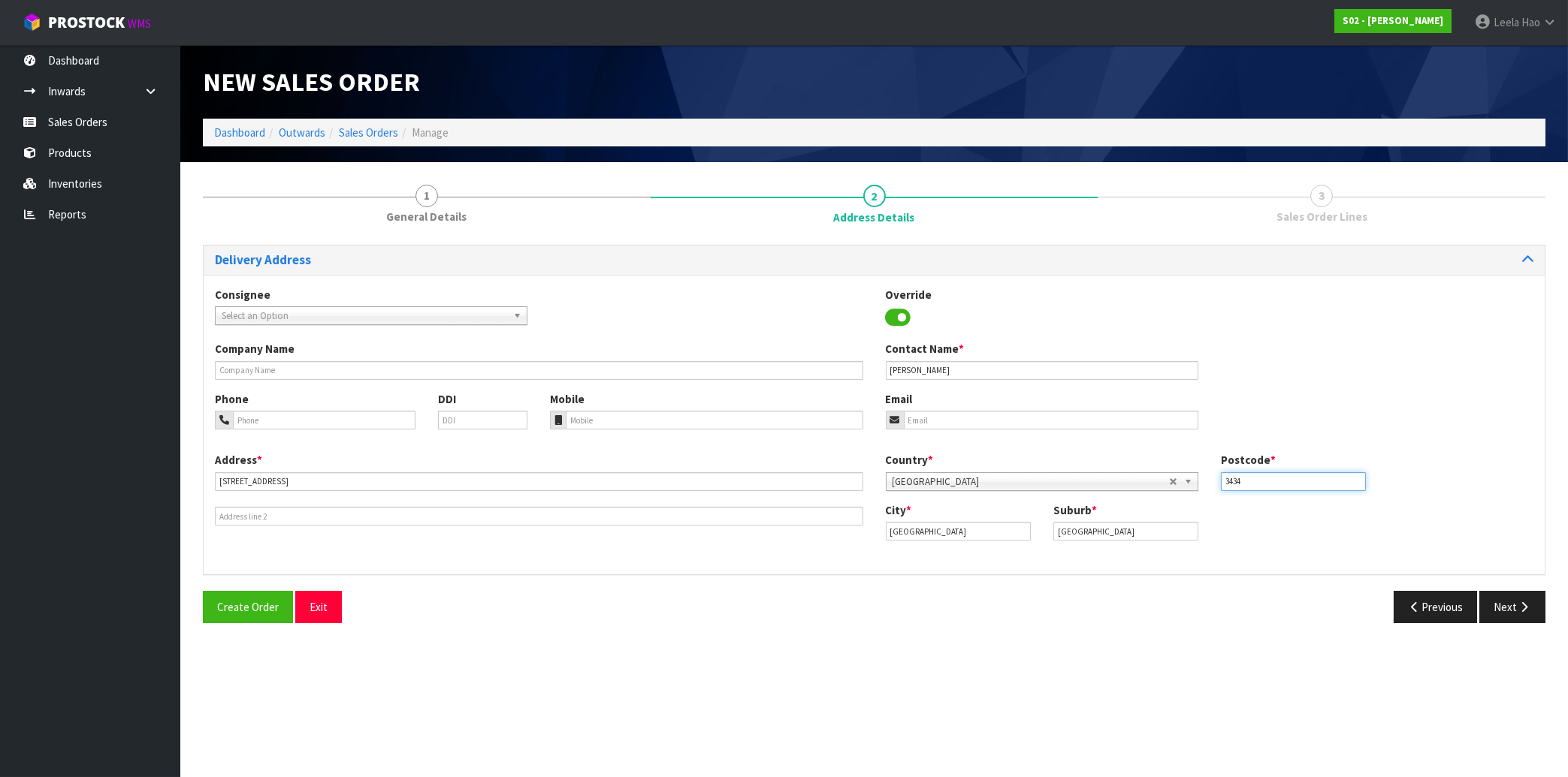
type input "3434"
click at [651, 415] on input "tel" at bounding box center [714, 419] width 297 height 18
paste input "(022) 3767380"
type input "(022) 3767380"
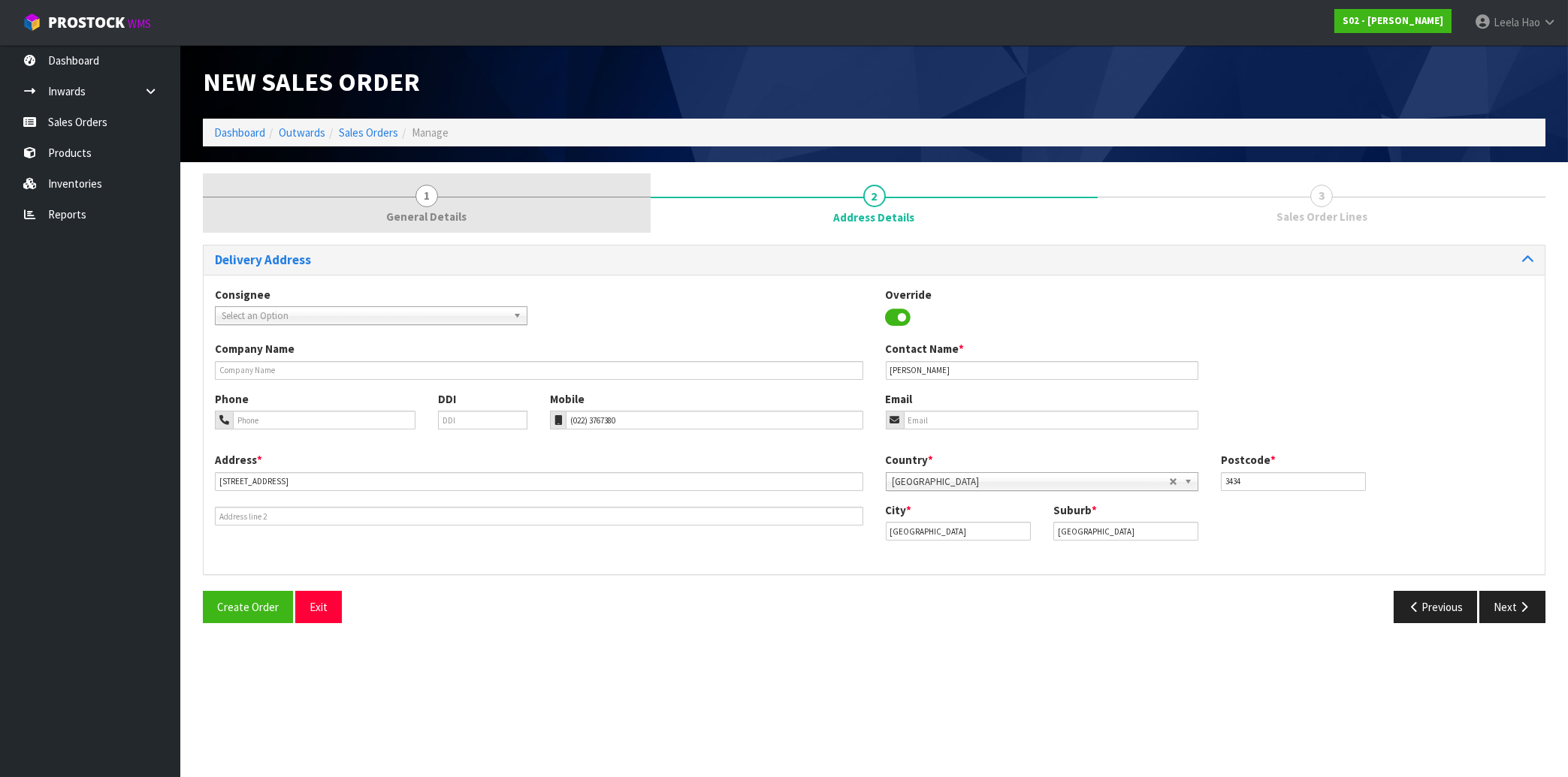
click at [442, 197] on div at bounding box center [427, 196] width 448 height 1
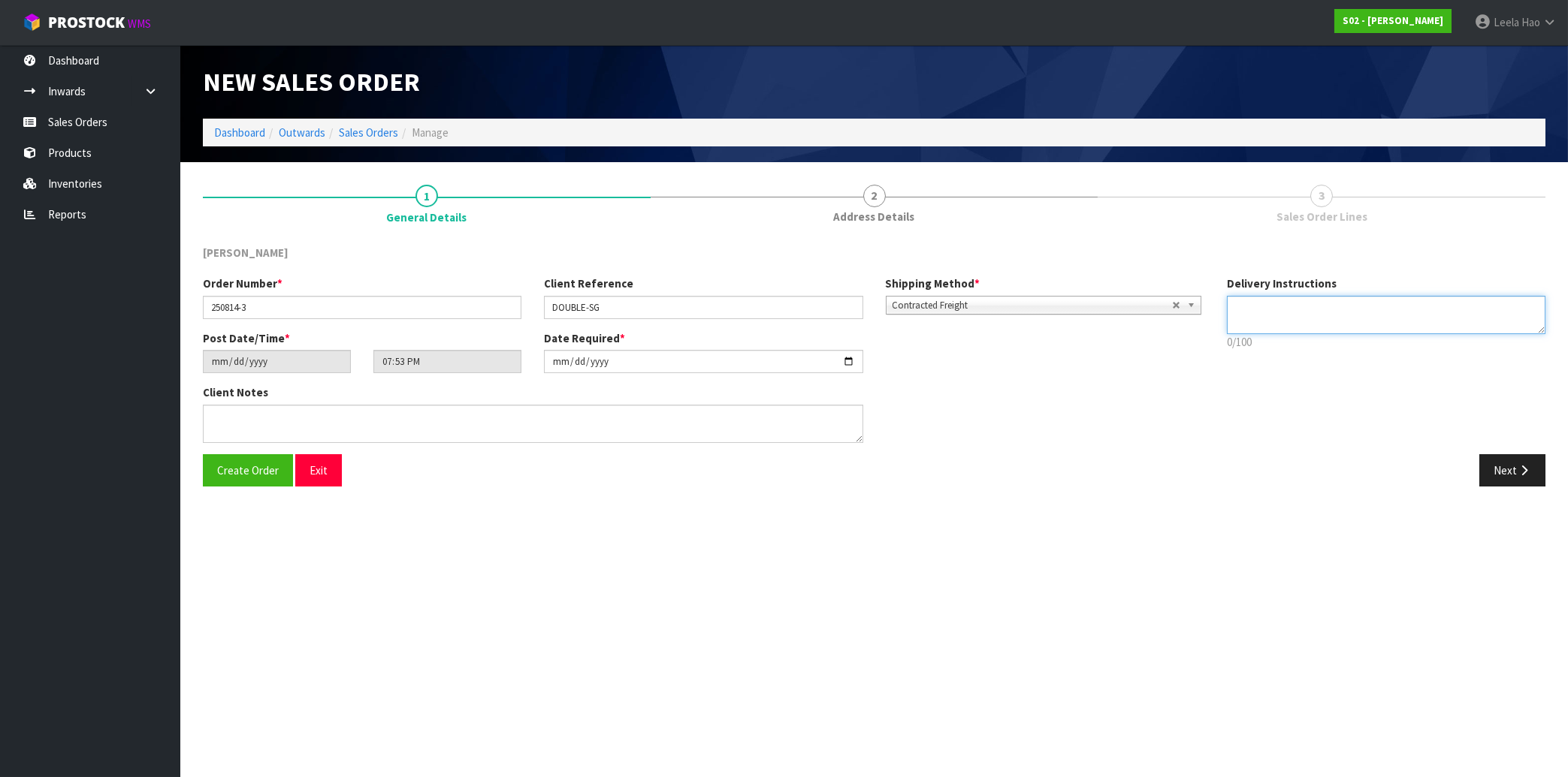
click at [1256, 314] on textarea at bounding box center [1386, 315] width 318 height 38
paste textarea "POSTIE: PLEASE LEAVE BEHIND BLACK GATE"
type textarea "POSTIE: PLEASE LEAVE BEHIND BLACK GATE"
click at [1507, 480] on button "Next" at bounding box center [1512, 471] width 66 height 32
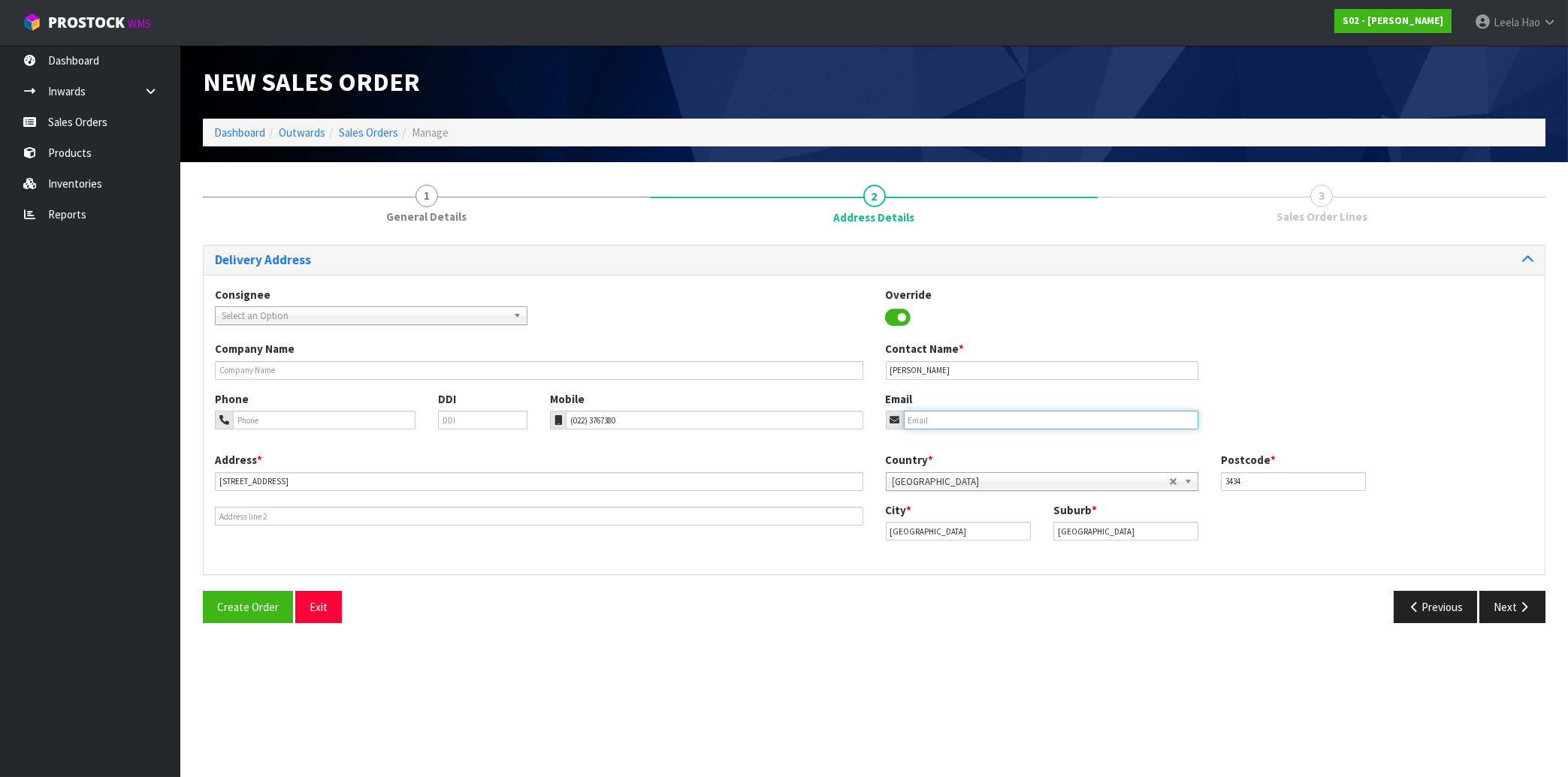
click at [990, 419] on input "email" at bounding box center [1051, 419] width 294 height 18
paste input "[EMAIL_ADDRESS][DOMAIN_NAME]"
type input "[EMAIL_ADDRESS][DOMAIN_NAME]"
click at [1509, 603] on button "Next" at bounding box center [1512, 607] width 66 height 32
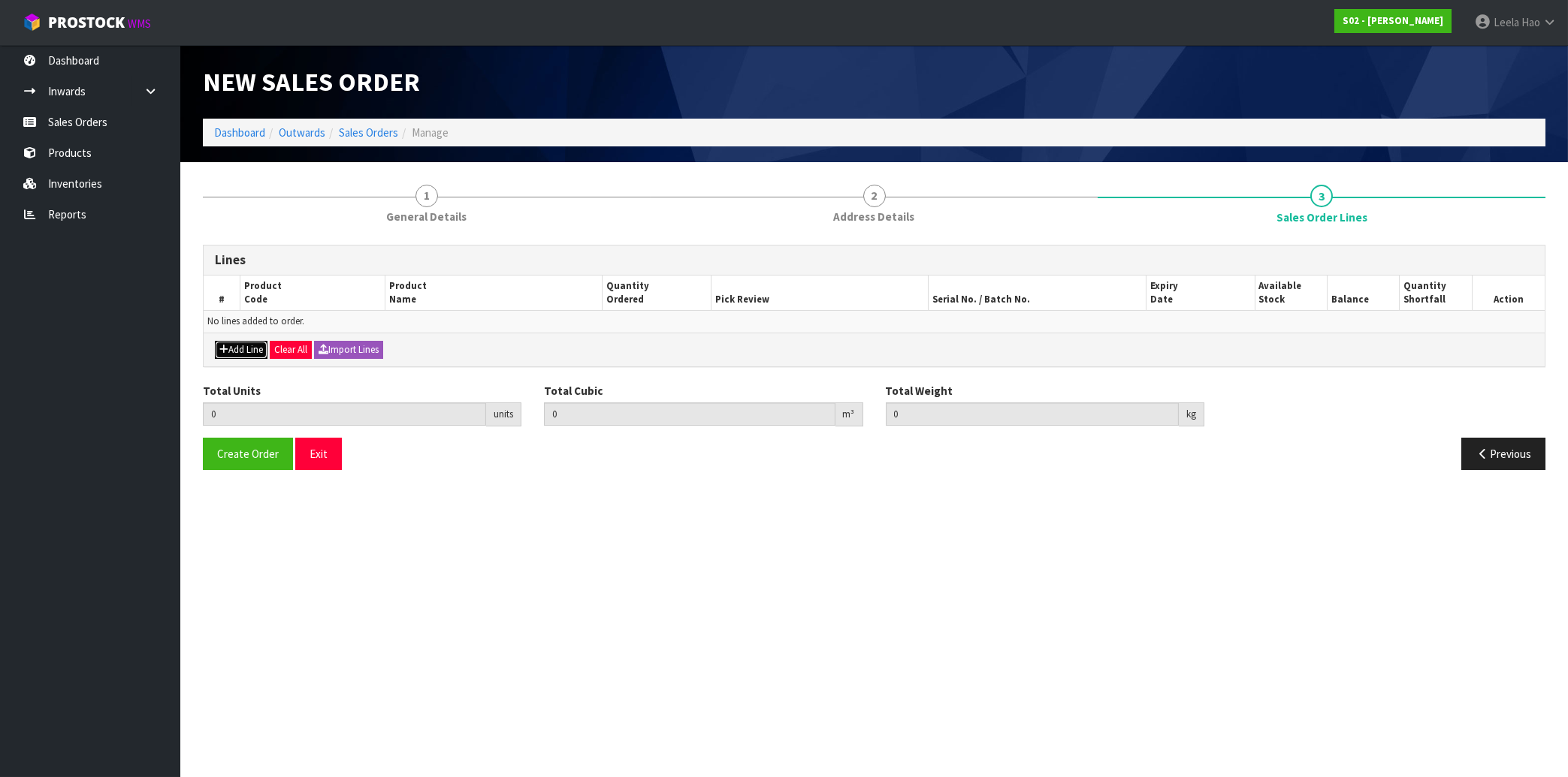
click at [256, 350] on button "Add Line" at bounding box center [241, 350] width 53 height 18
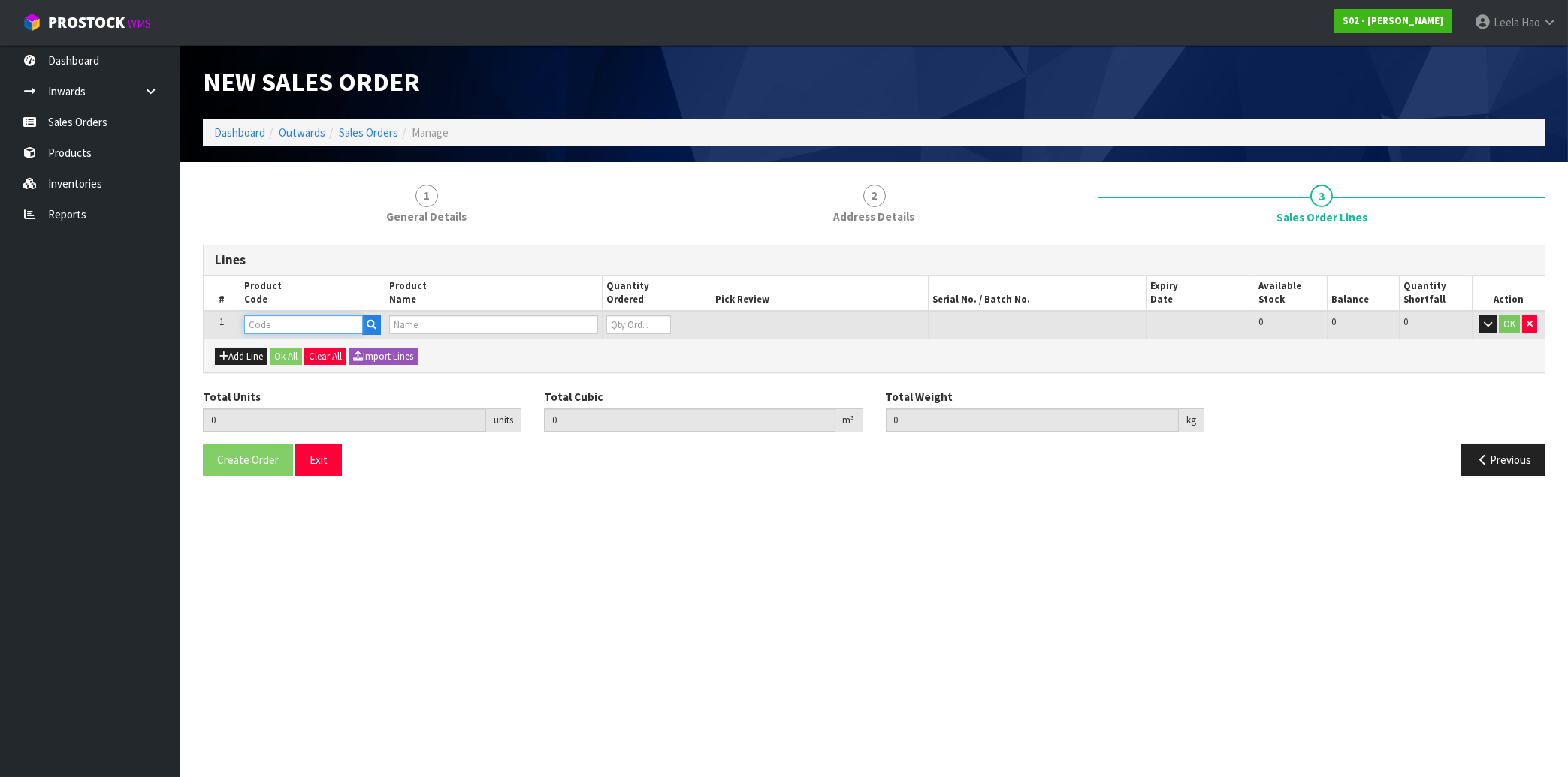
click at [294, 333] on input "text" at bounding box center [303, 324] width 119 height 18
type input "DOUBLE-SG"
type input "0.000000"
type input "0.000"
type input "DOUBLE RUG SILVER"
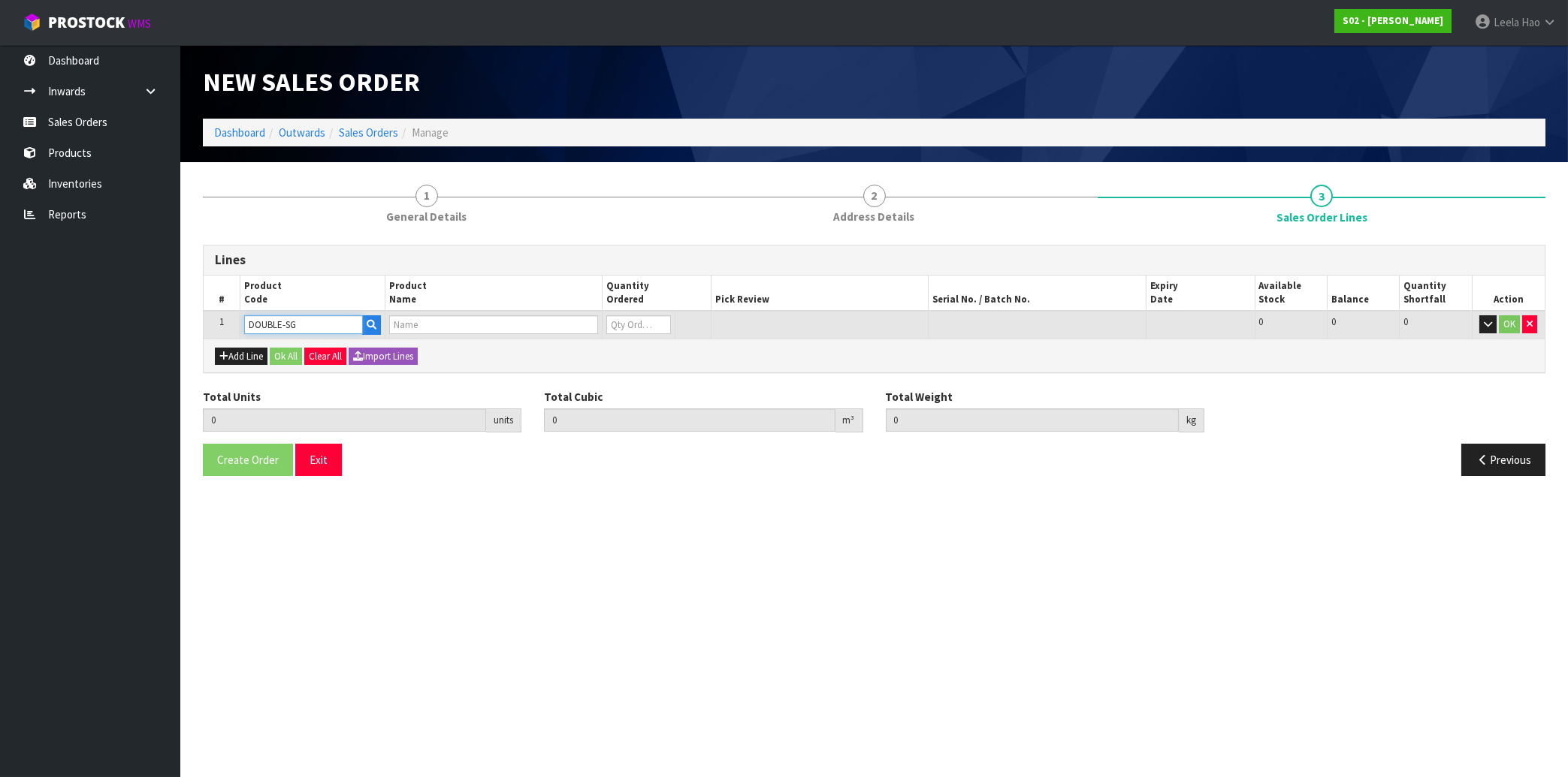
type input "0"
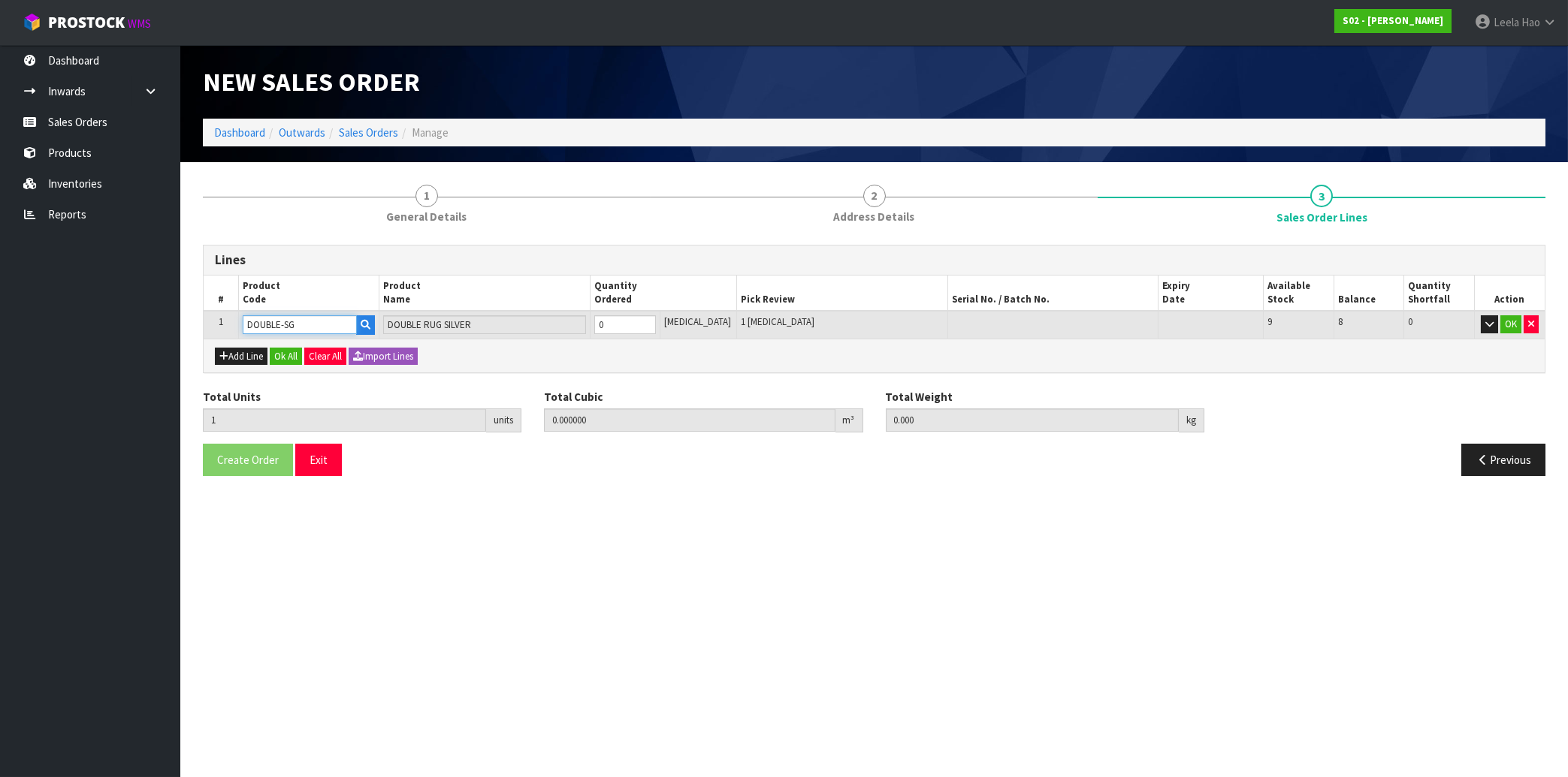
type input "1"
type input "0.03564"
type input "2.45"
type input "1"
click at [656, 321] on input "1" at bounding box center [625, 324] width 62 height 18
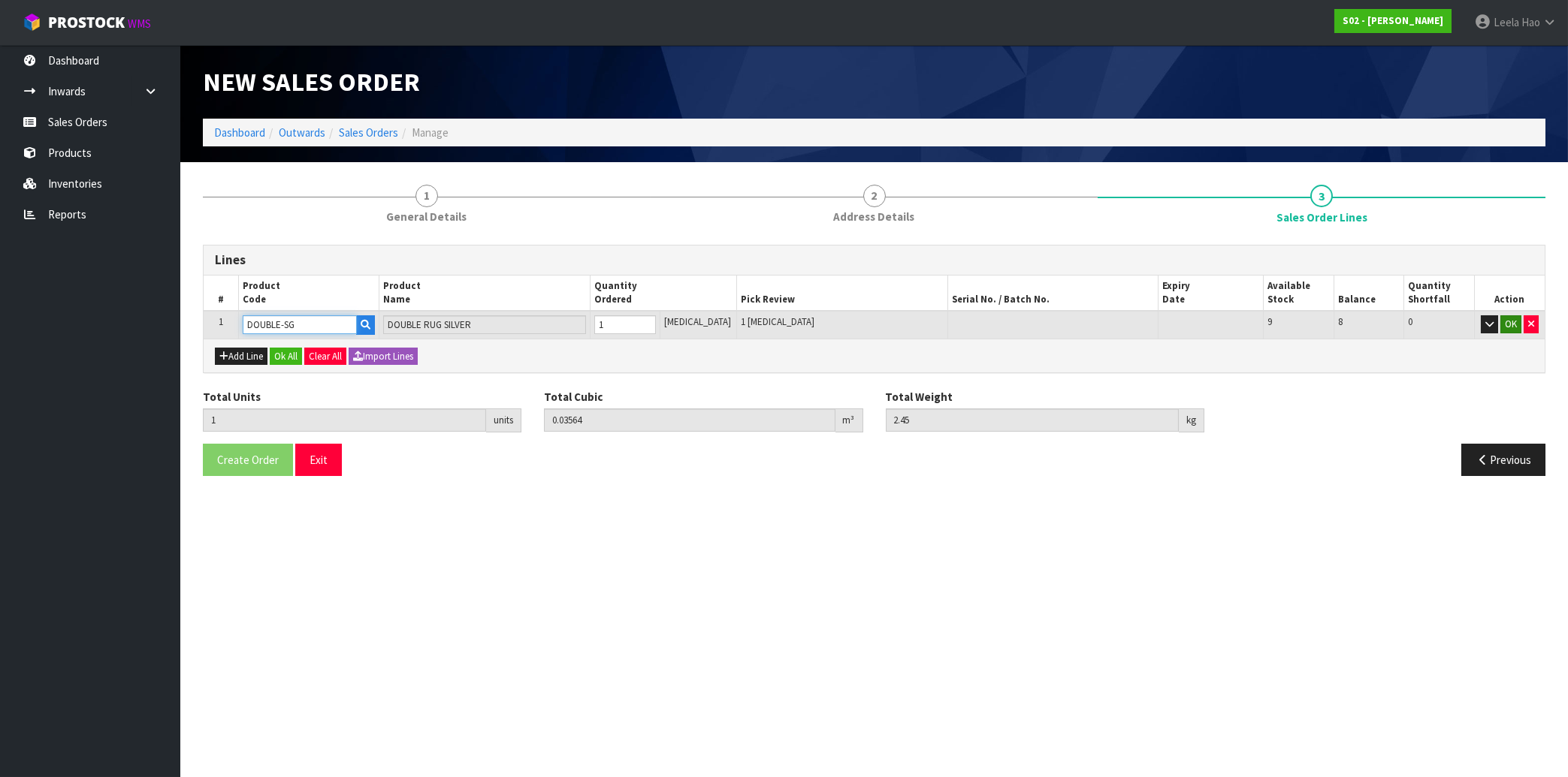
type input "DOUBLE-SG"
click at [1514, 329] on button "OK" at bounding box center [1511, 324] width 21 height 18
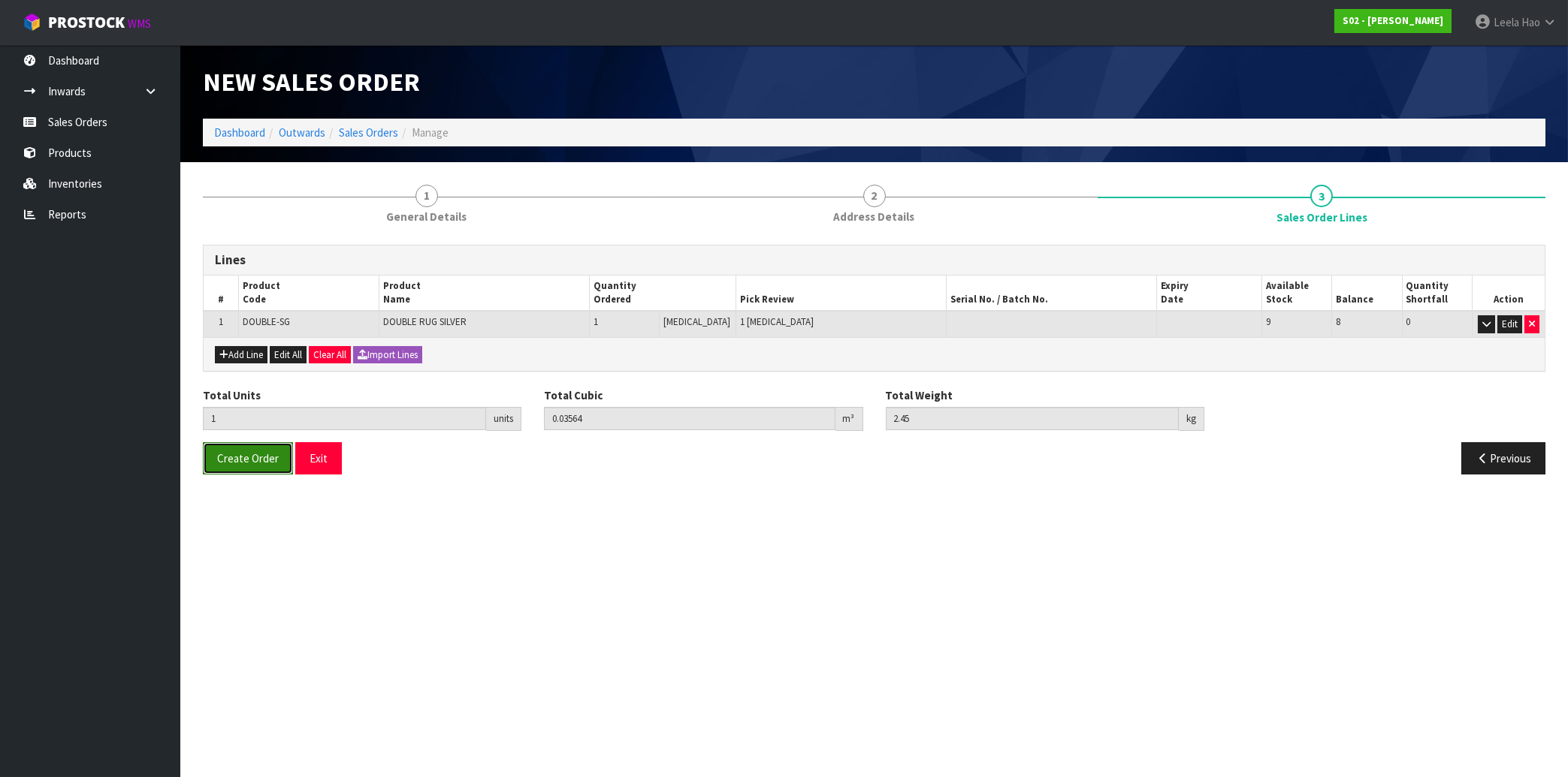
click at [243, 462] on span "Create Order" at bounding box center [248, 459] width 62 height 14
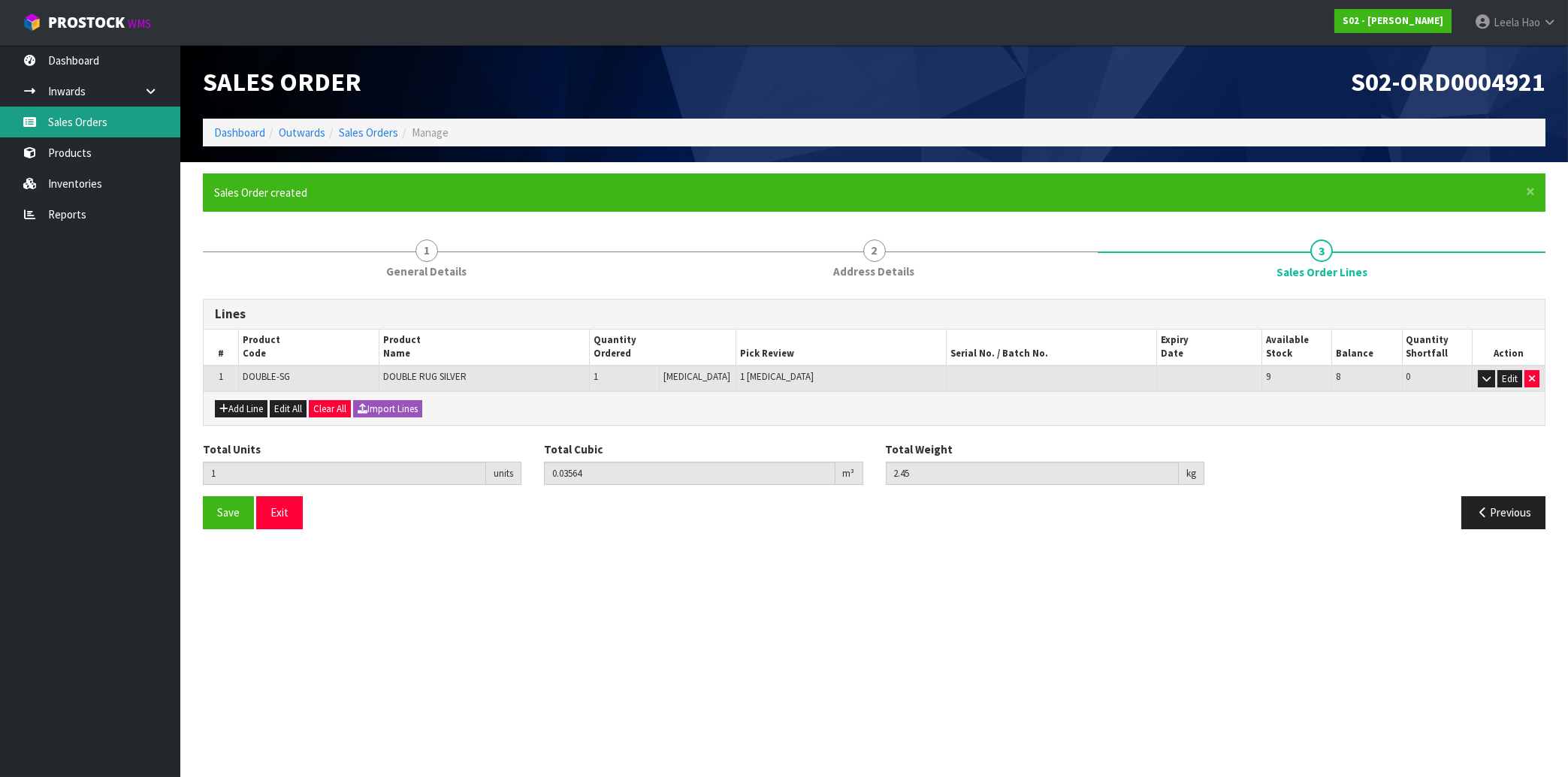
click at [72, 117] on link "Sales Orders" at bounding box center [90, 122] width 180 height 30
